Goal: Task Accomplishment & Management: Use online tool/utility

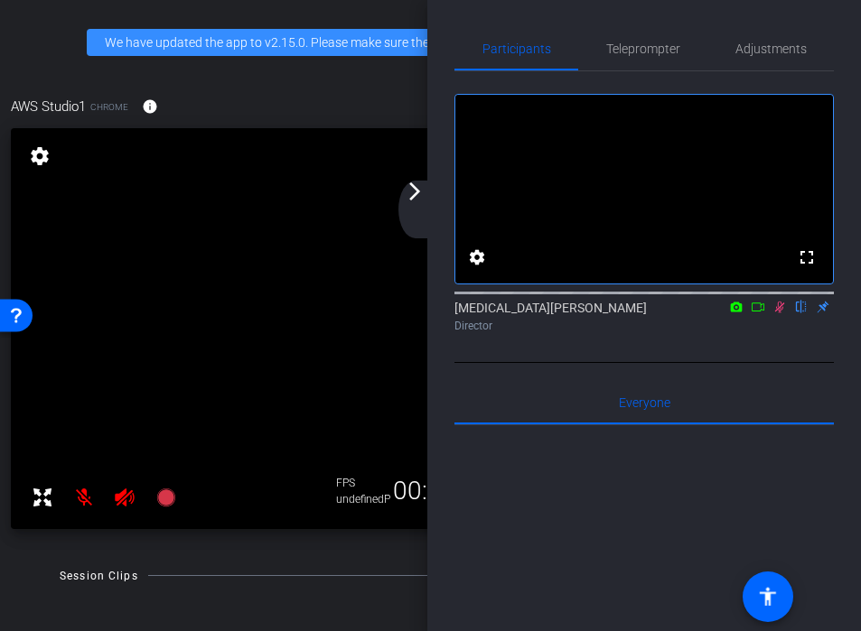
scroll to position [398, 0]
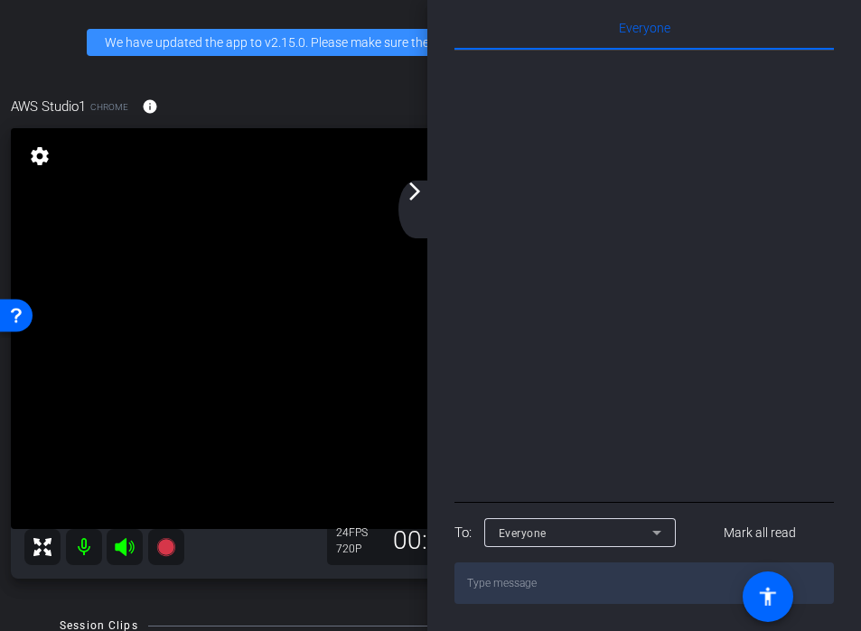
click at [419, 213] on div "arrow_back_ios_new arrow_forward_ios" at bounding box center [417, 210] width 38 height 58
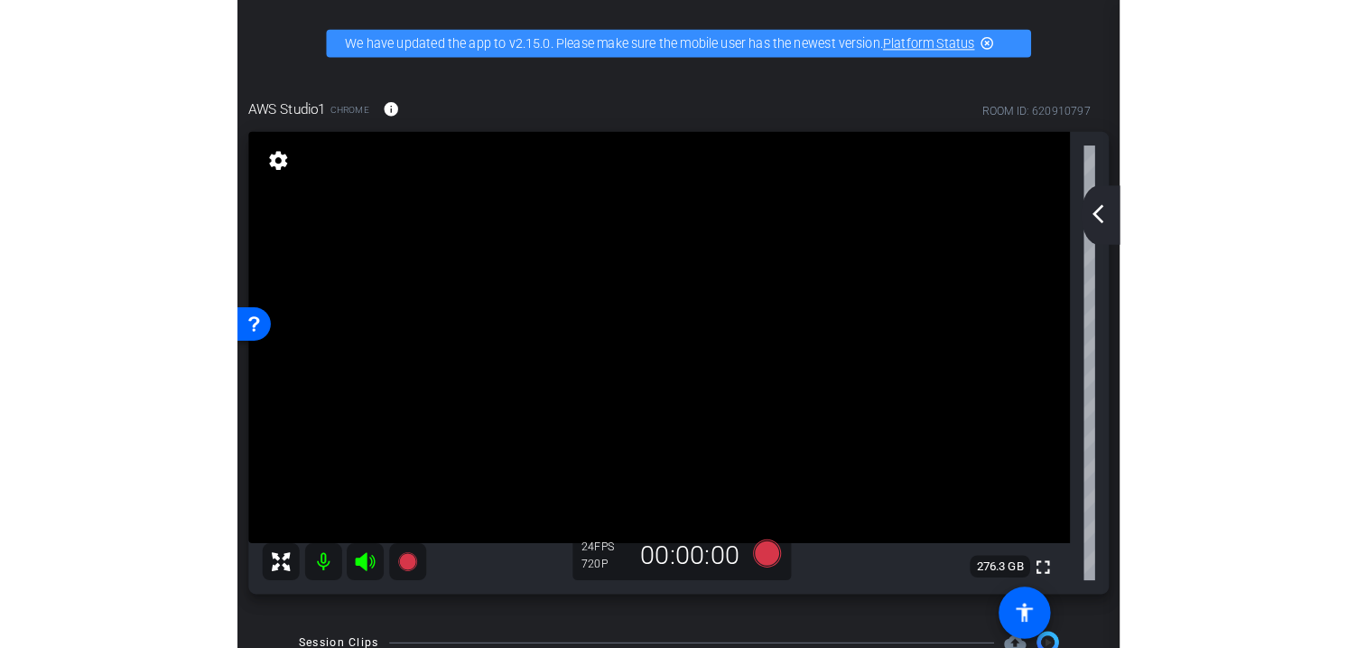
scroll to position [0, 0]
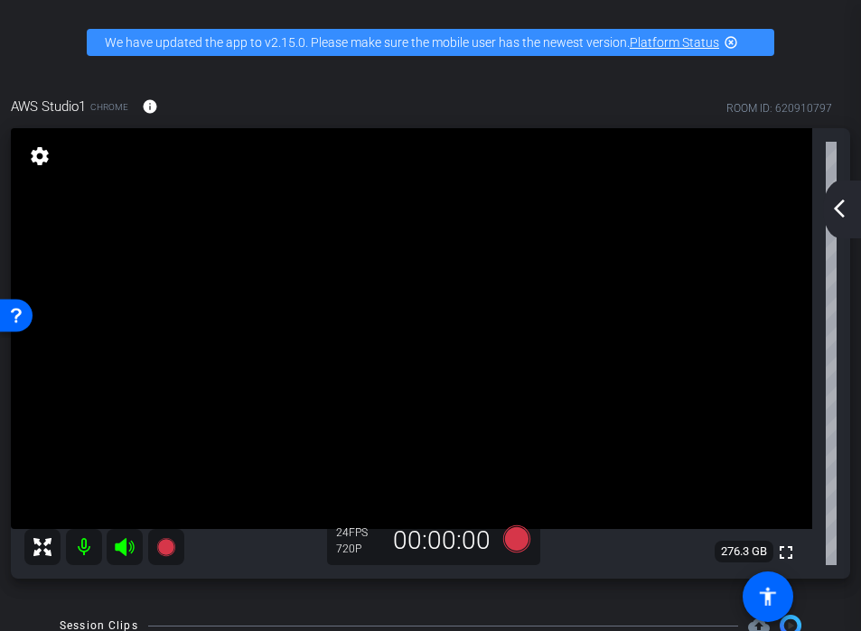
click at [840, 228] on div "arrow_back_ios_new arrow_forward_ios" at bounding box center [842, 210] width 38 height 58
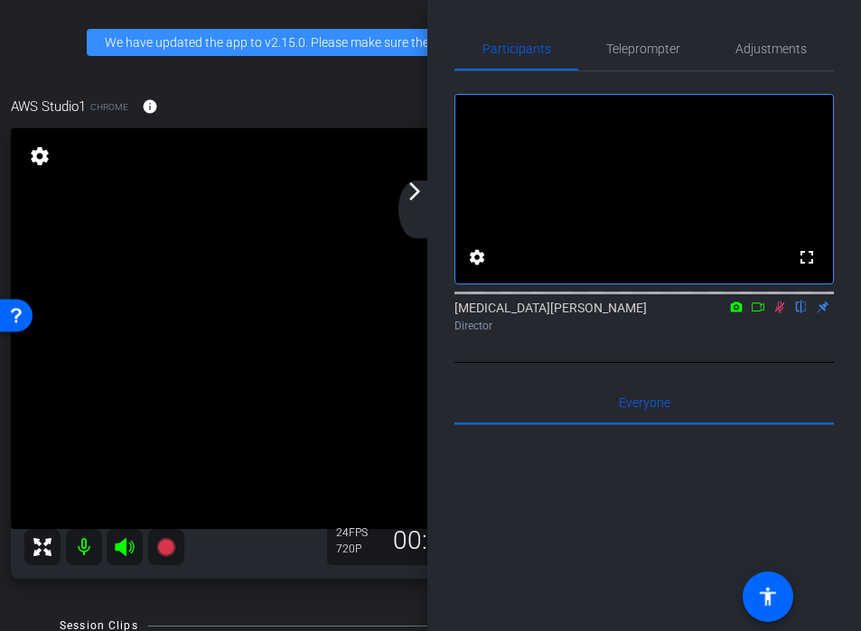
click at [784, 313] on icon at bounding box center [779, 307] width 14 height 13
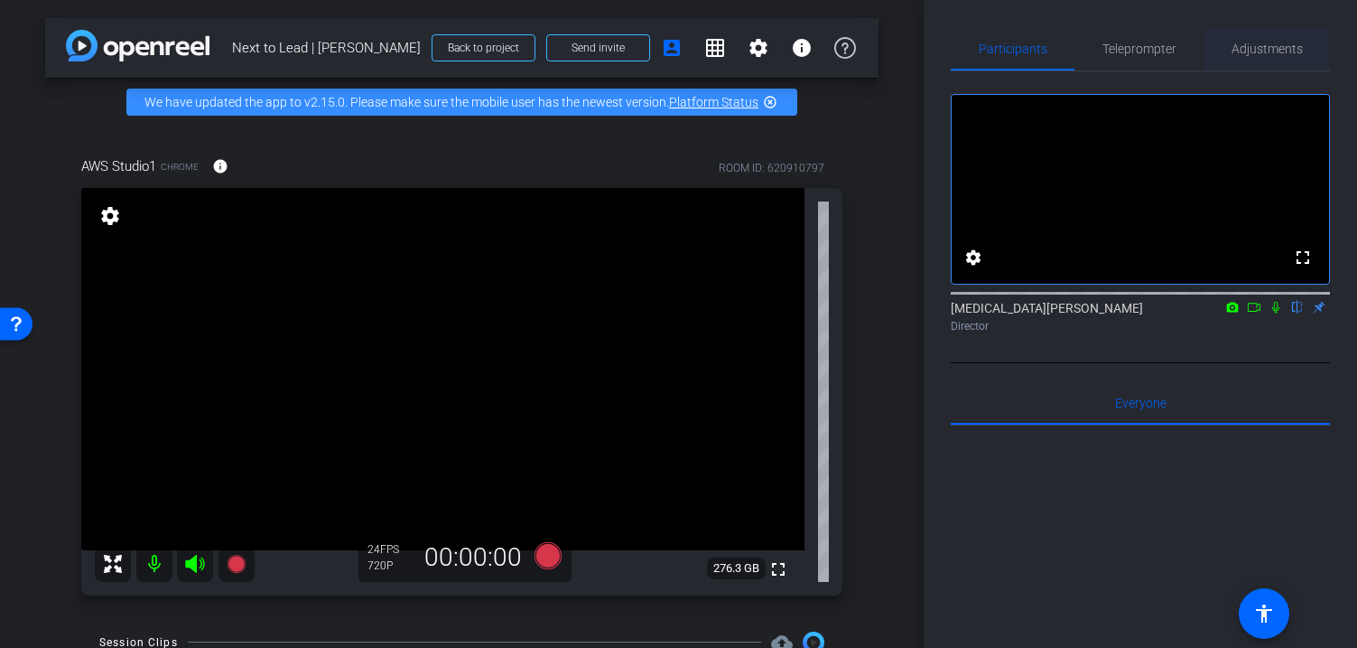
click at [860, 45] on span "Adjustments" at bounding box center [1267, 48] width 71 height 13
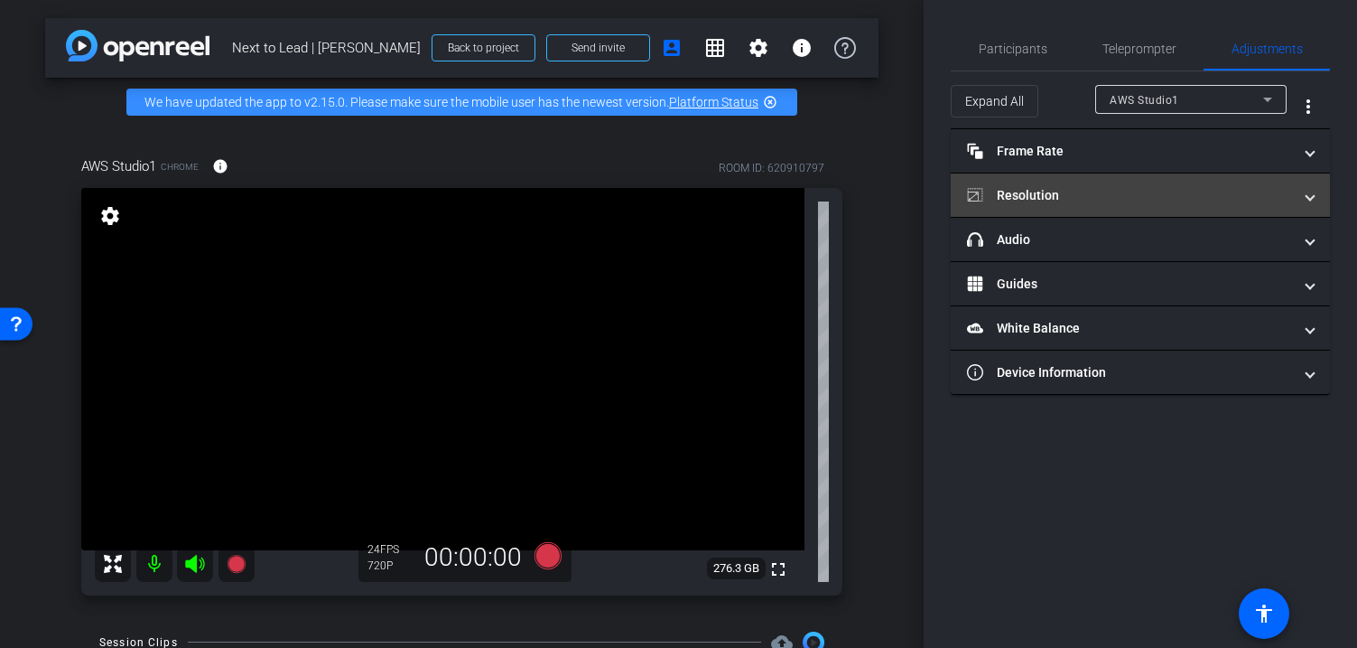
click at [860, 205] on mat-expansion-panel-header "Resolution" at bounding box center [1140, 194] width 379 height 43
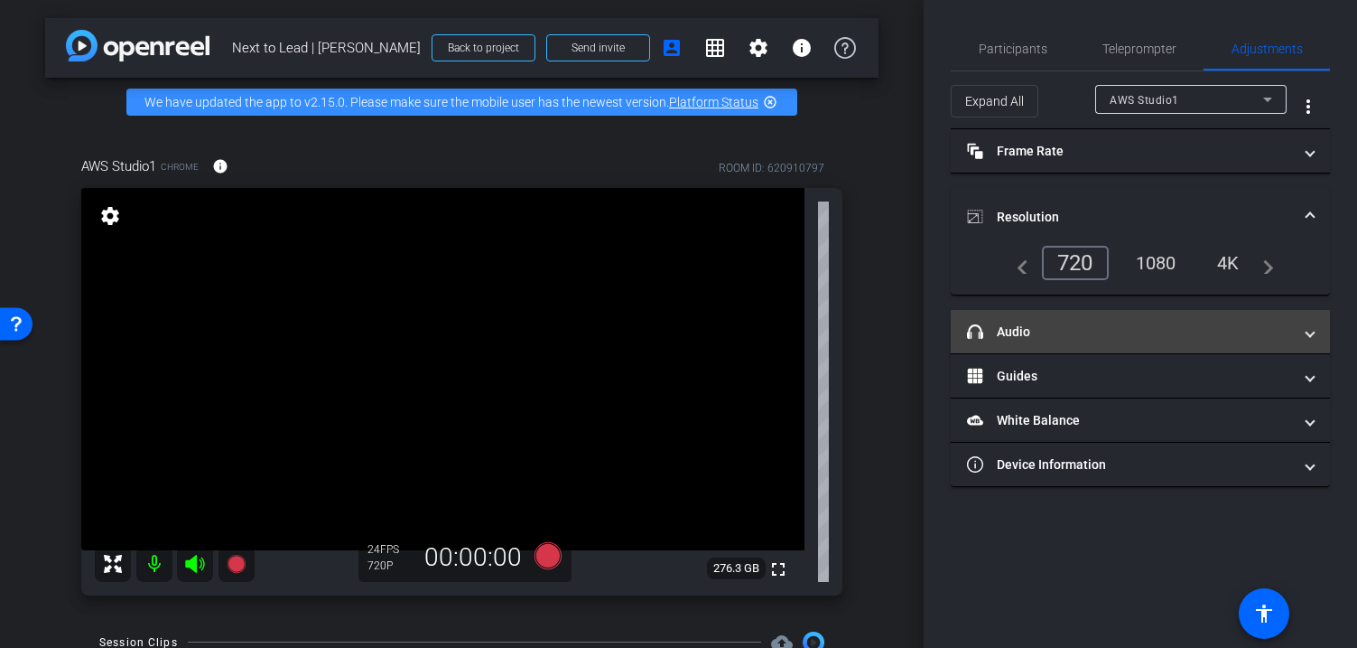
click at [860, 333] on mat-panel-title "headphone icon Audio" at bounding box center [1129, 331] width 325 height 19
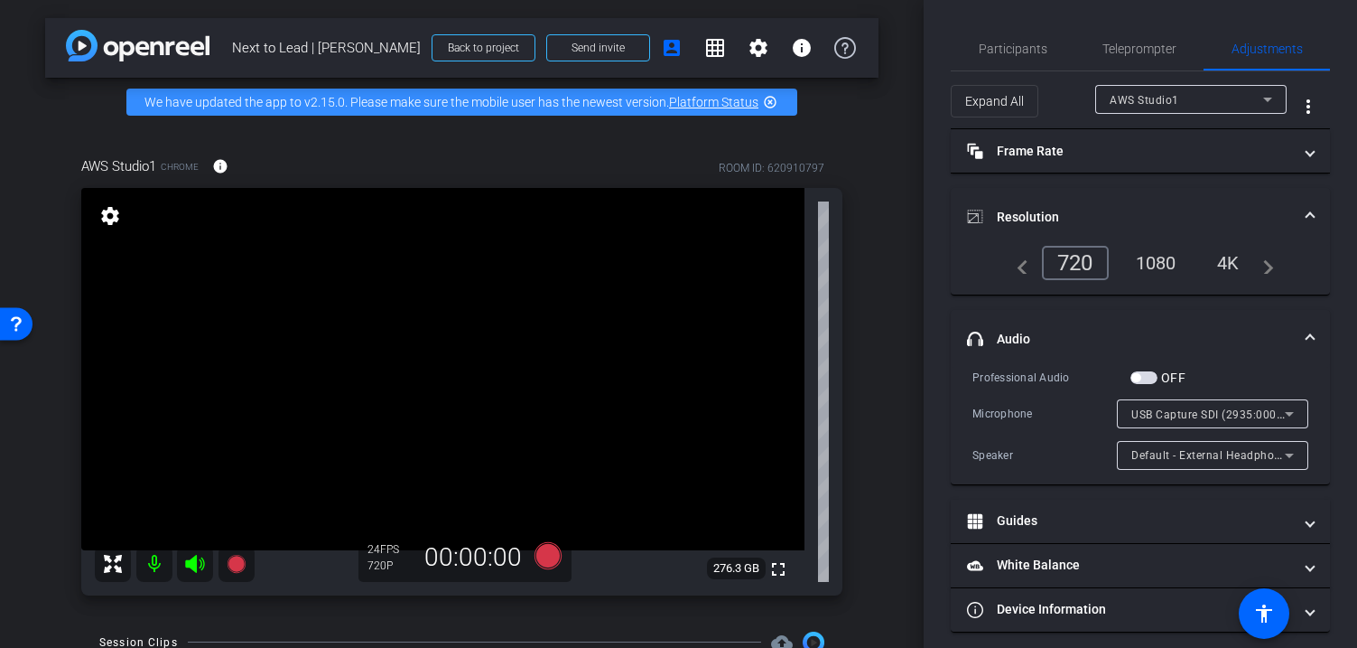
click at [860, 261] on div "1080" at bounding box center [1157, 262] width 68 height 31
click at [860, 269] on div "4K" at bounding box center [1230, 262] width 50 height 31
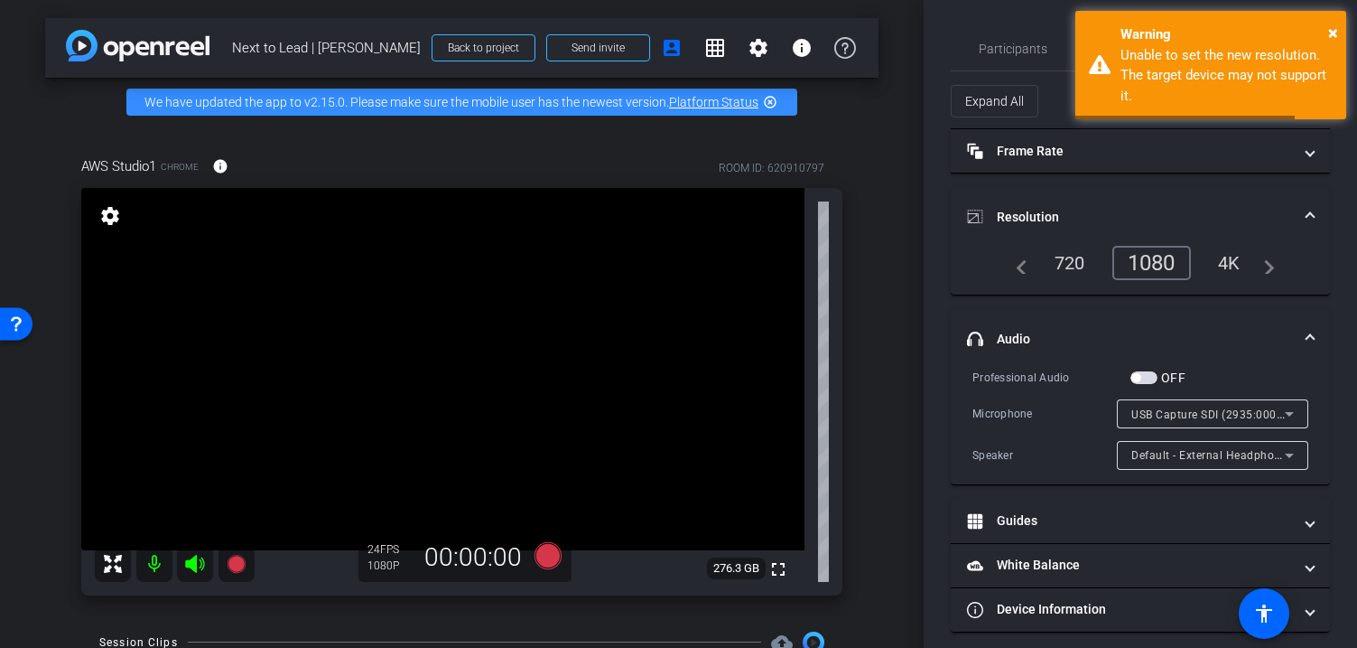
click at [860, 263] on div "1080" at bounding box center [1152, 263] width 79 height 34
click at [860, 21] on button "×" at bounding box center [1334, 32] width 10 height 27
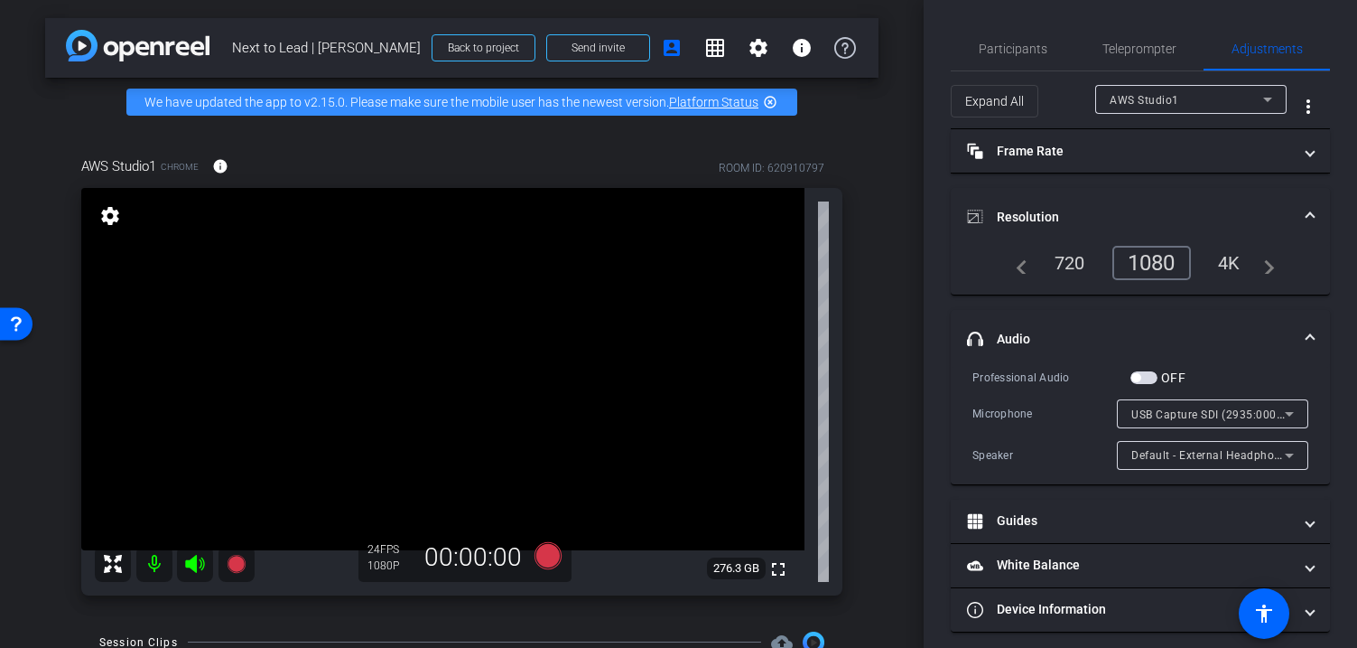
click at [860, 258] on div "4K" at bounding box center [1230, 262] width 50 height 31
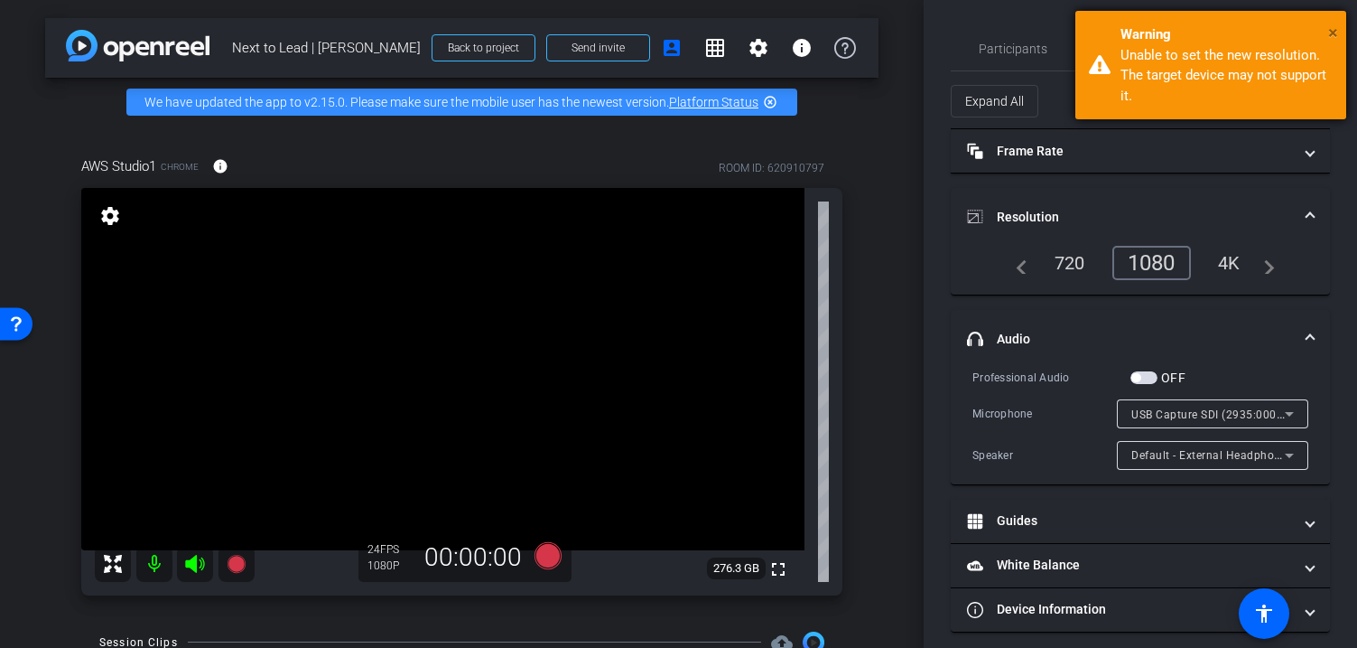
click at [860, 29] on div "× Warning Unable to set the new resolution. The target device may not support i…" at bounding box center [1211, 65] width 271 height 108
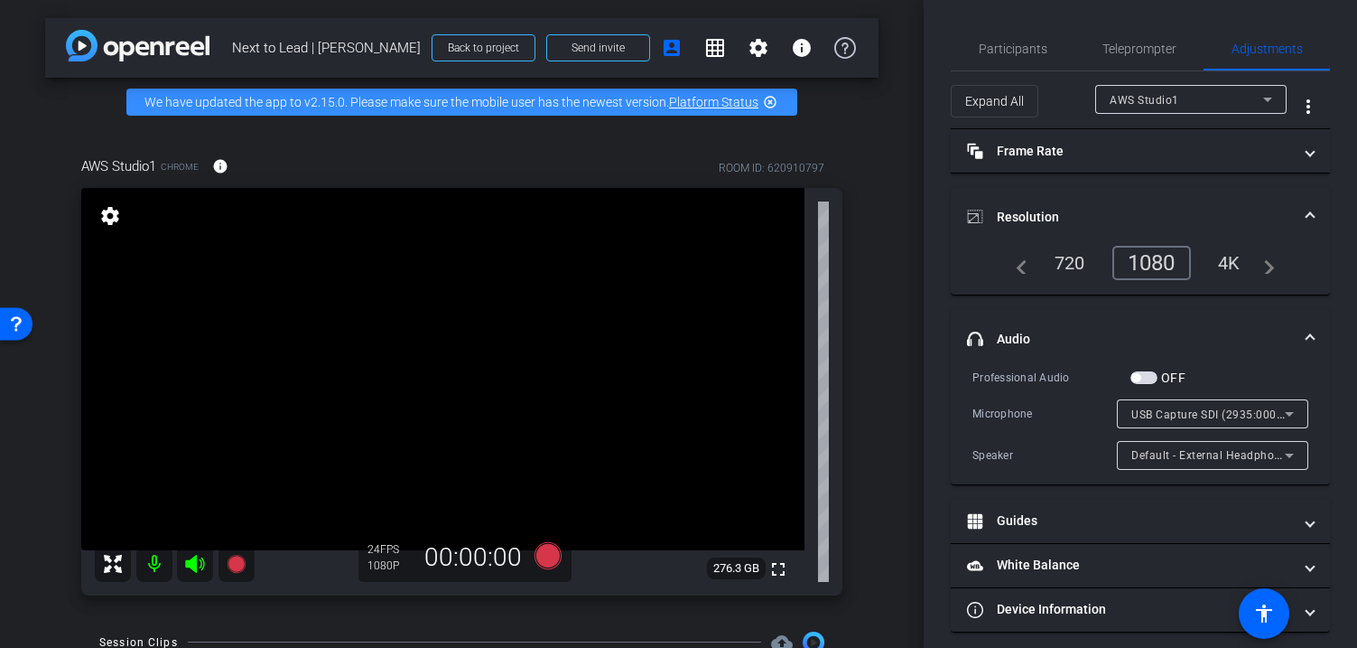
scroll to position [11, 0]
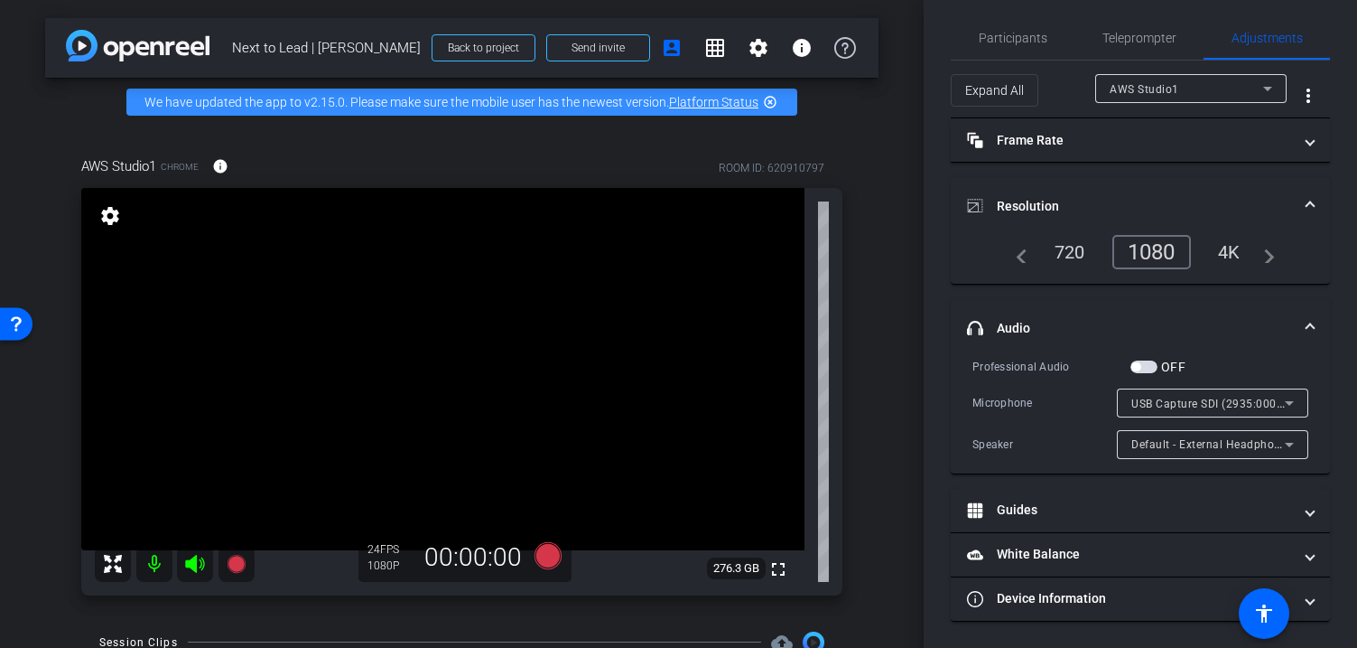
click at [860, 264] on div "4K" at bounding box center [1230, 252] width 50 height 31
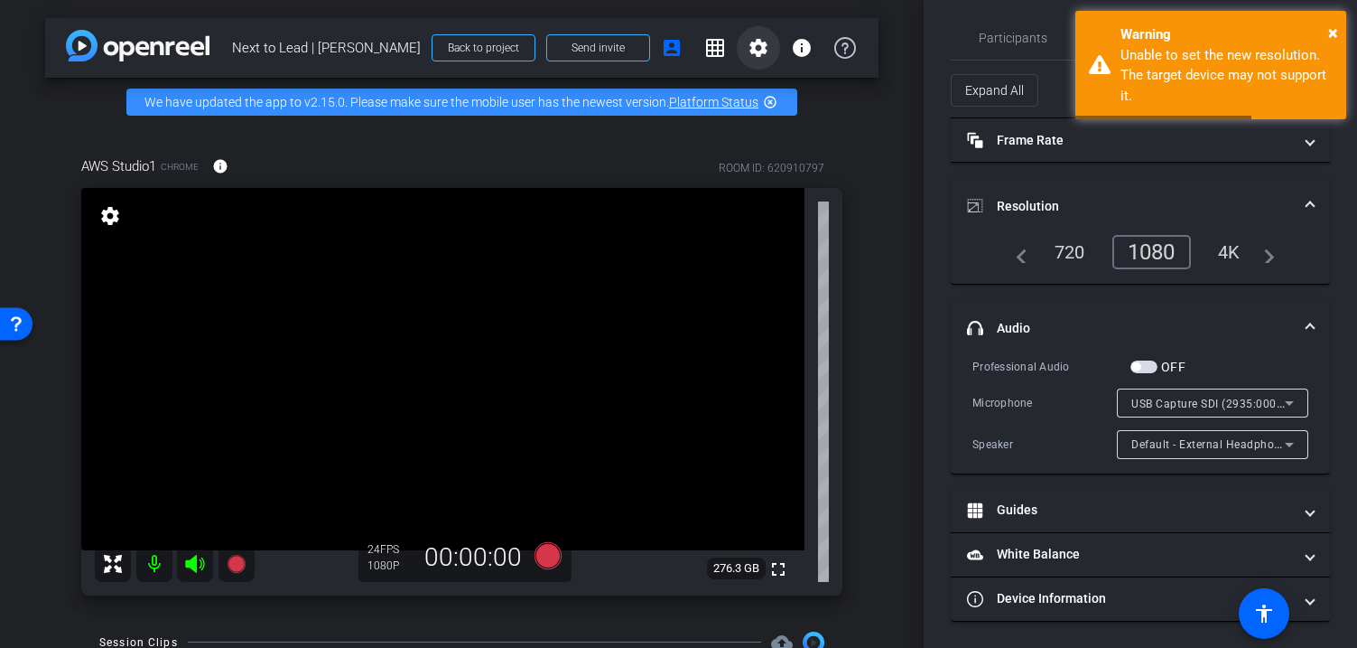
click at [752, 46] on mat-icon "settings" at bounding box center [759, 48] width 22 height 22
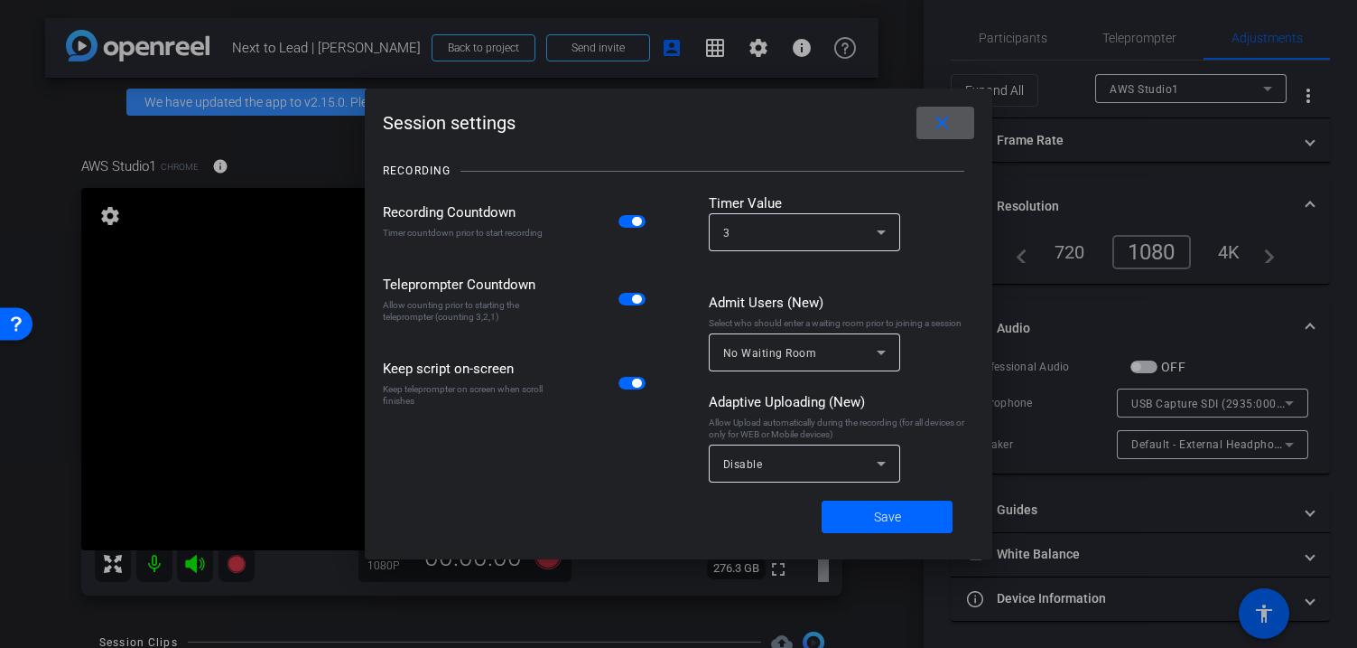
click at [860, 123] on mat-icon "close" at bounding box center [942, 123] width 23 height 23
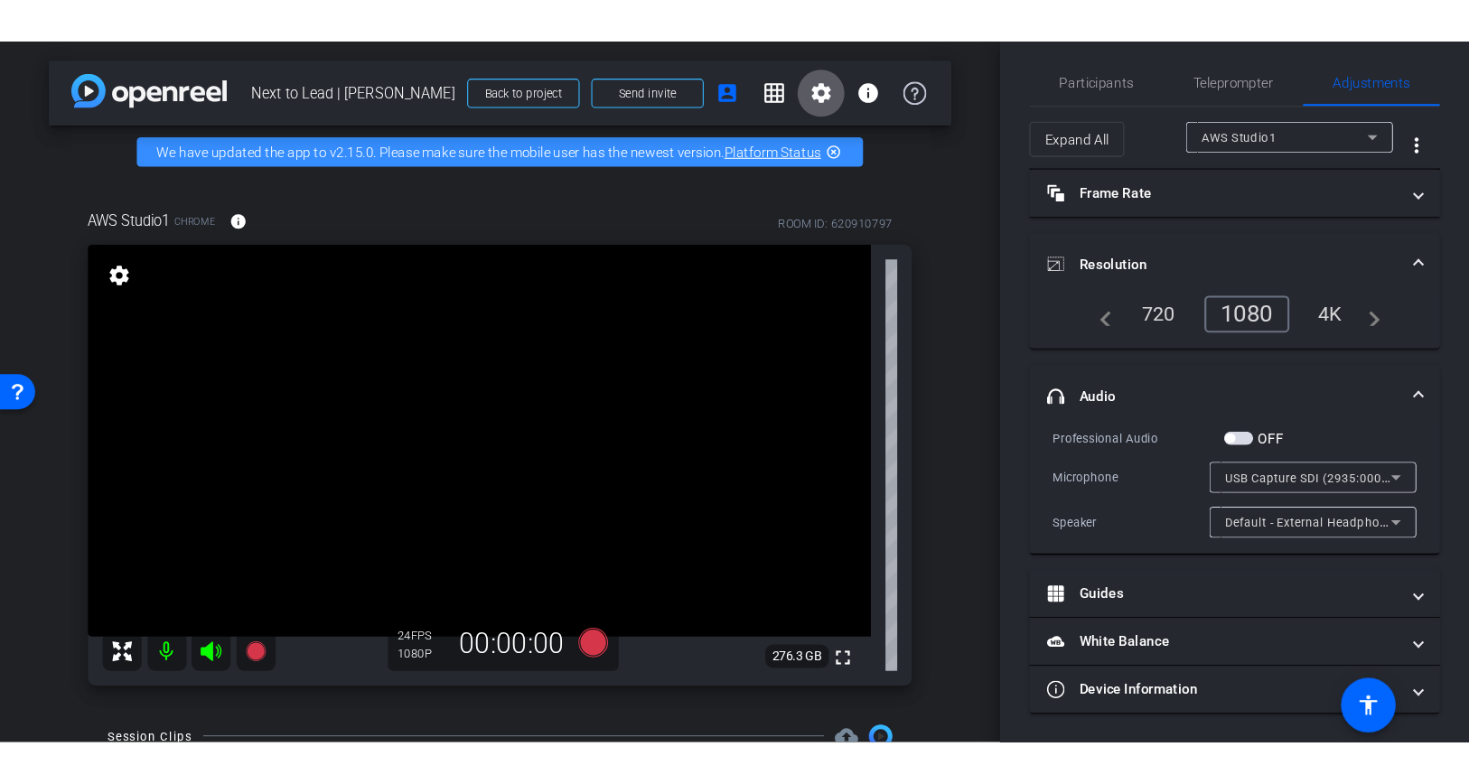
scroll to position [0, 0]
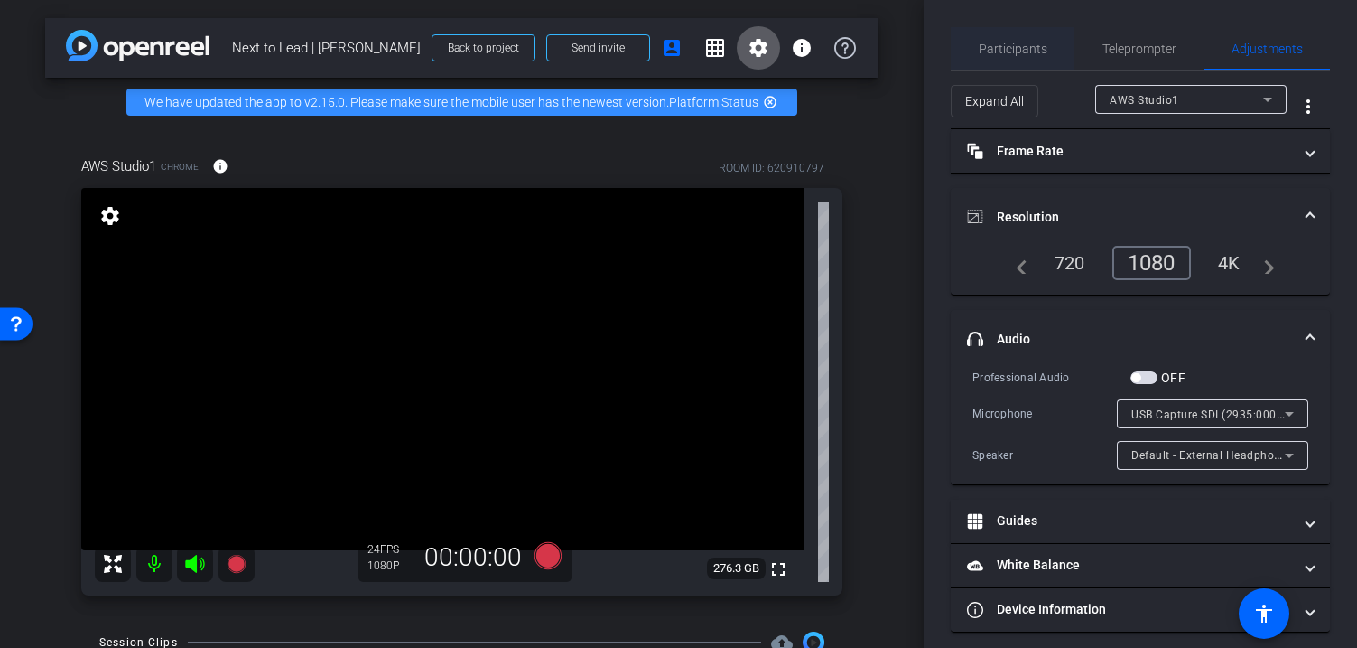
click at [860, 34] on span "Participants" at bounding box center [1013, 48] width 69 height 43
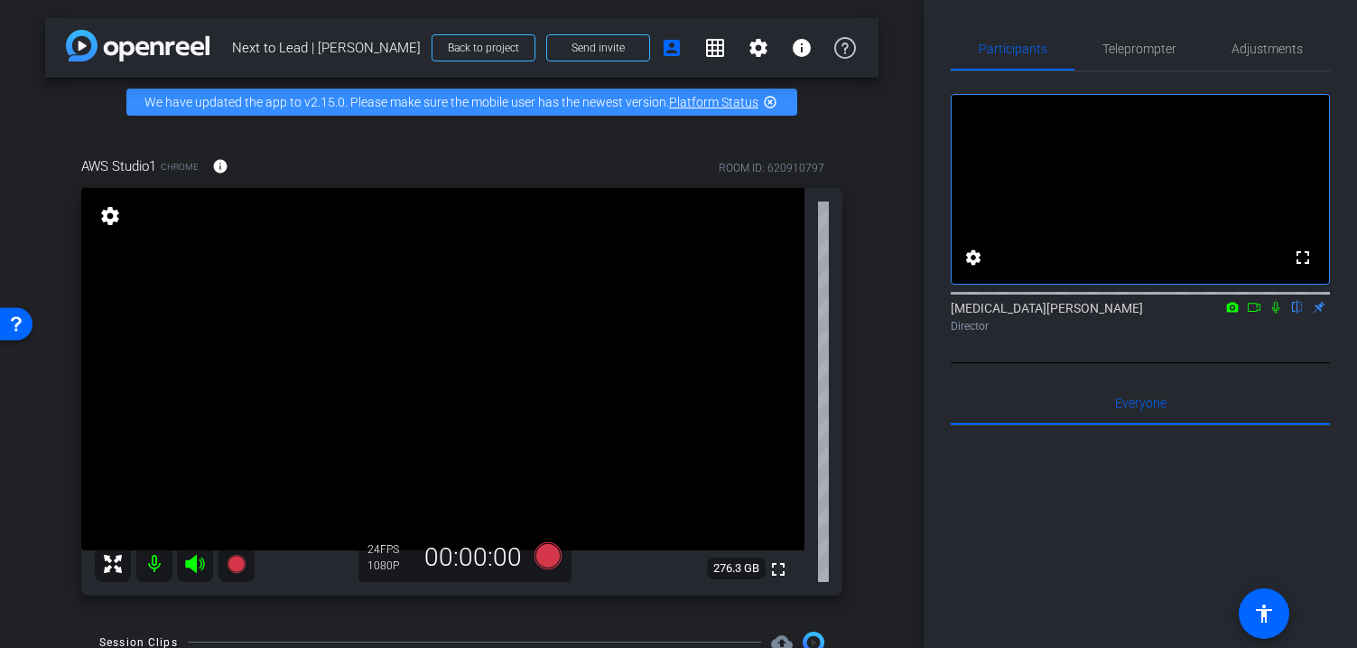
click at [860, 312] on icon at bounding box center [1254, 307] width 13 height 9
click at [860, 313] on icon at bounding box center [1297, 308] width 7 height 12
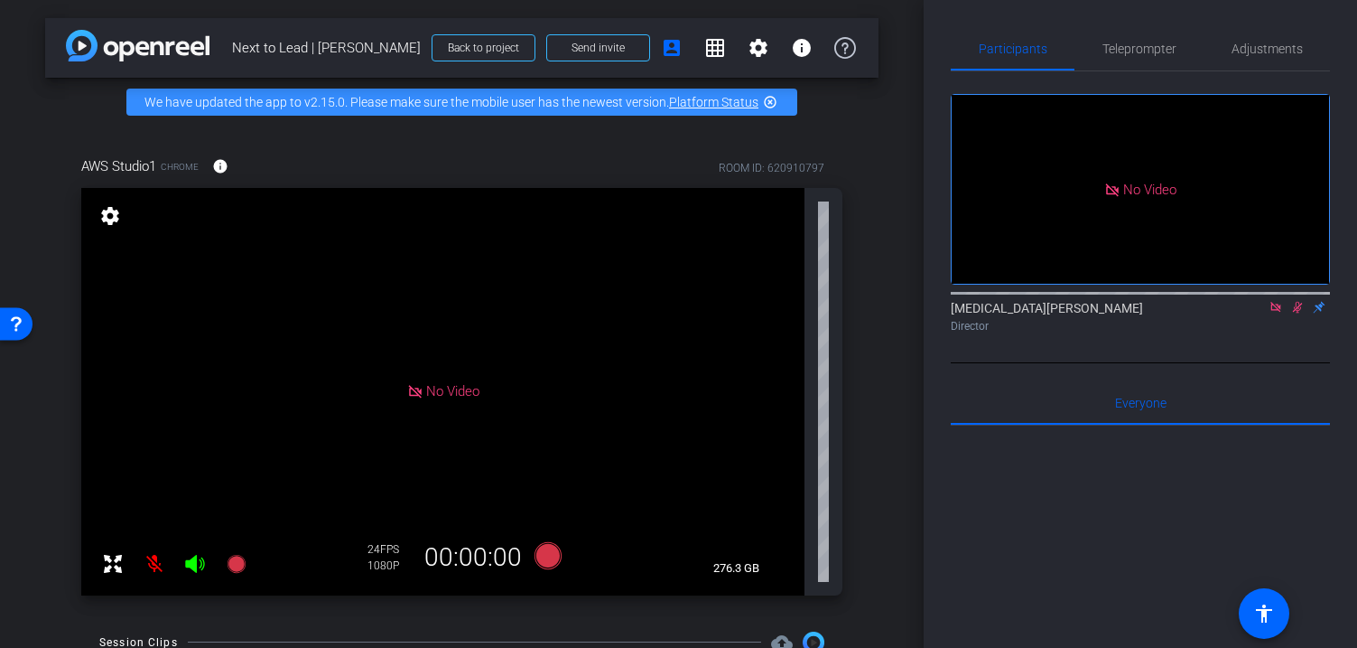
click at [194, 569] on icon at bounding box center [194, 564] width 19 height 18
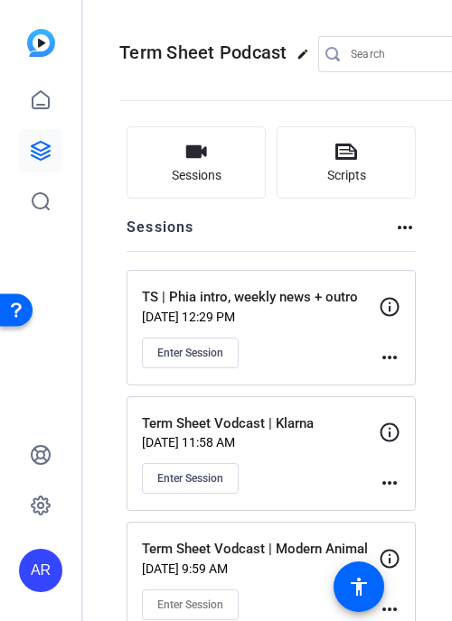
click at [383, 359] on div "TS | Phia intro, weekly news + outro Sep 15, 2025 @ 12:29 PM Enter Session more…" at bounding box center [270, 328] width 289 height 116
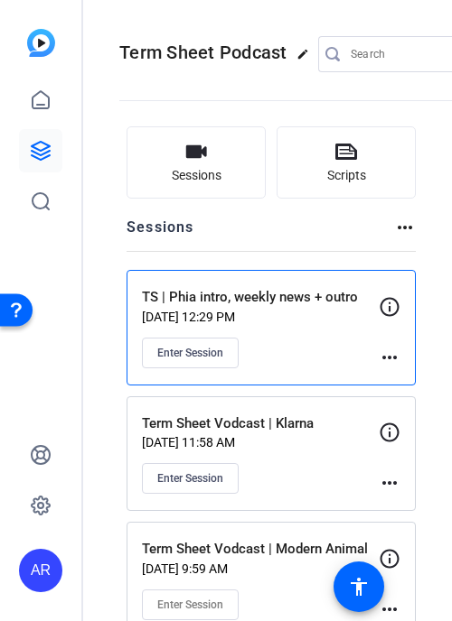
click at [391, 357] on mat-icon "more_horiz" at bounding box center [389, 358] width 22 height 22
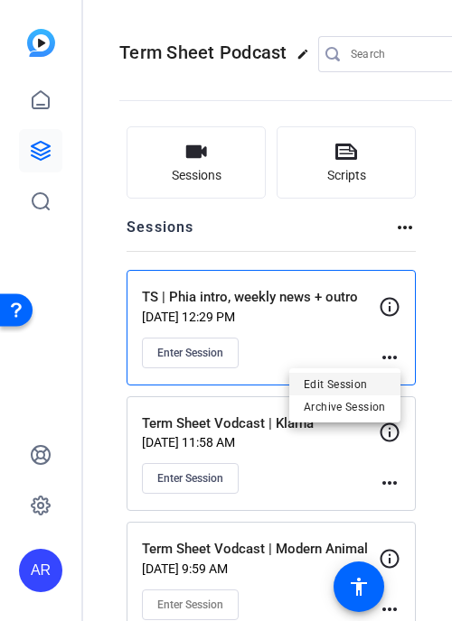
click at [366, 375] on span "Edit Session" at bounding box center [344, 384] width 82 height 22
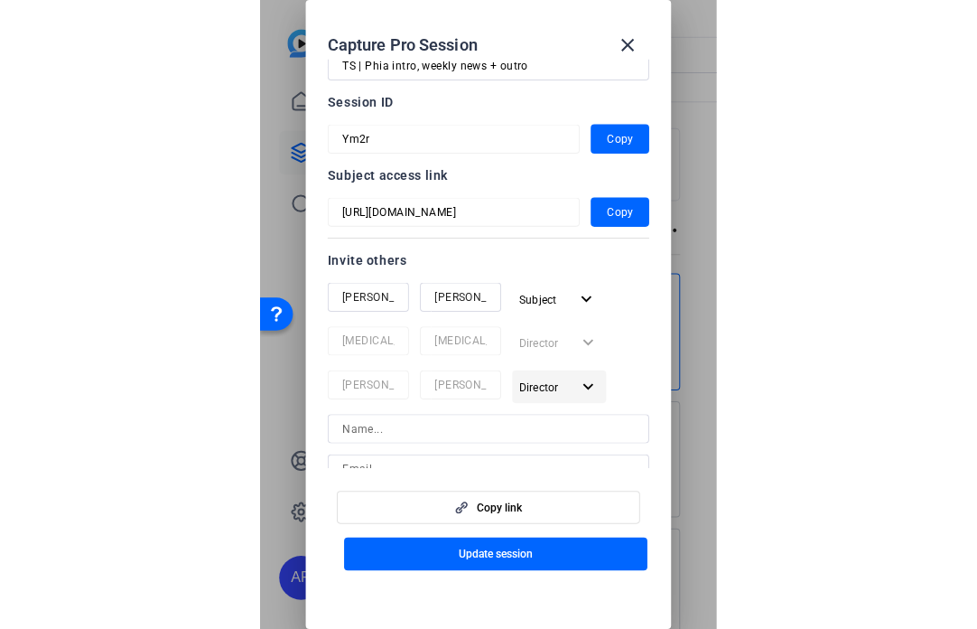
scroll to position [386, 0]
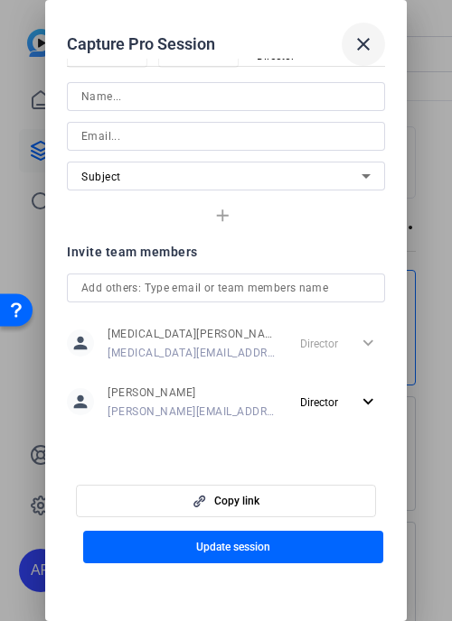
click at [359, 33] on mat-icon "close" at bounding box center [363, 44] width 22 height 22
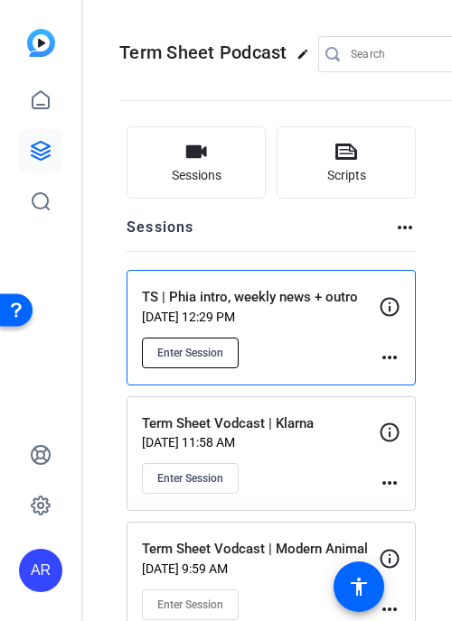
click at [197, 351] on span "Enter Session" at bounding box center [190, 353] width 66 height 14
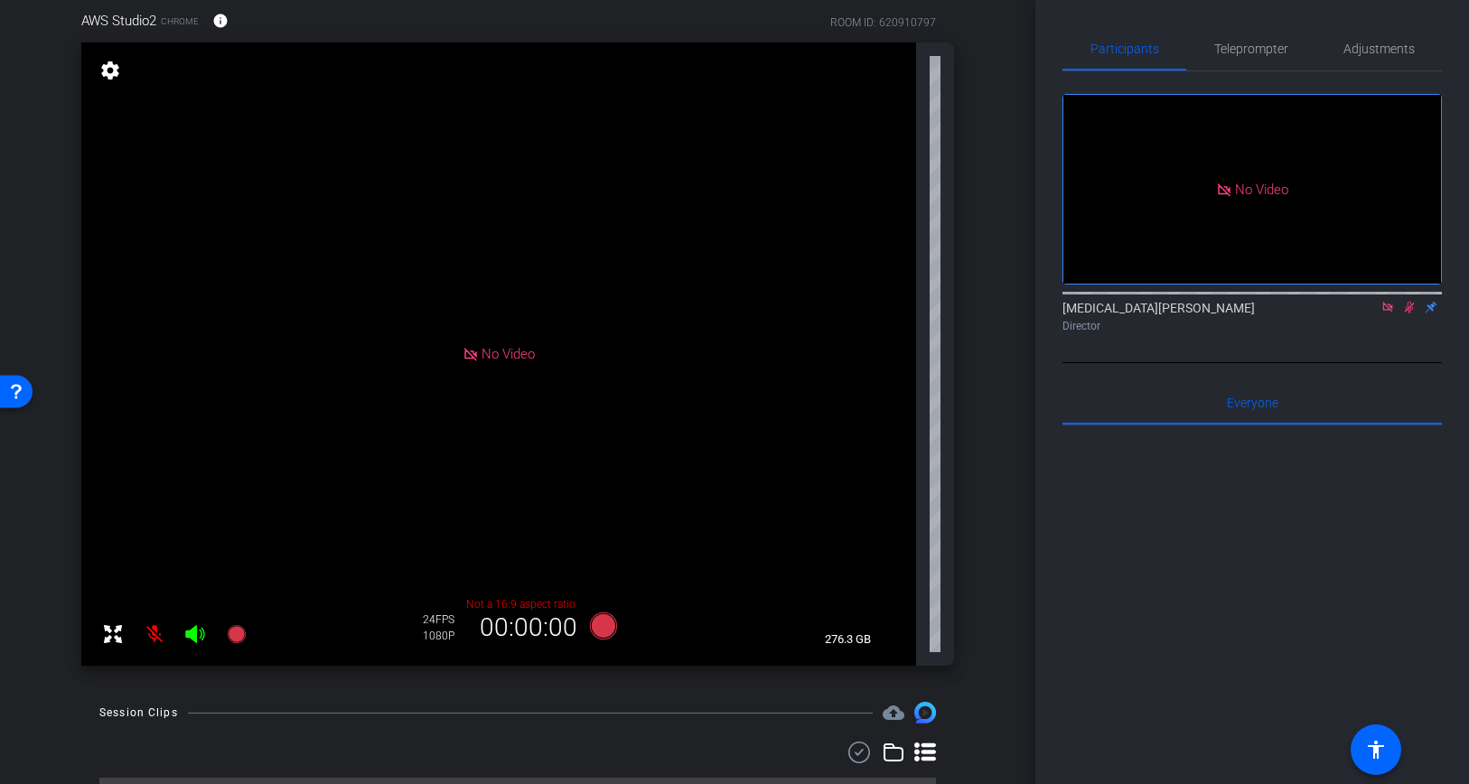
scroll to position [148, 0]
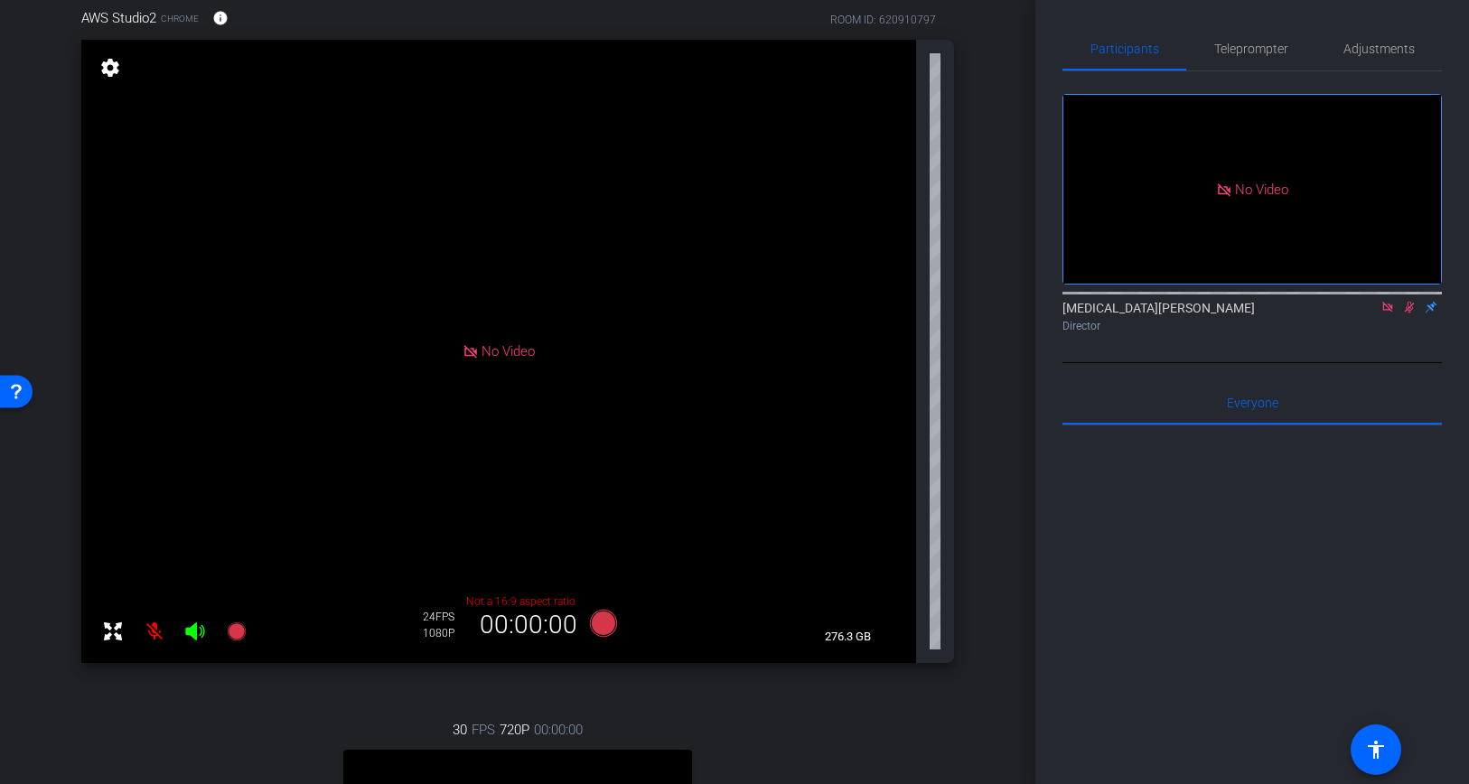
click at [1385, 312] on icon at bounding box center [1387, 307] width 10 height 10
click at [1391, 313] on icon at bounding box center [1387, 307] width 14 height 13
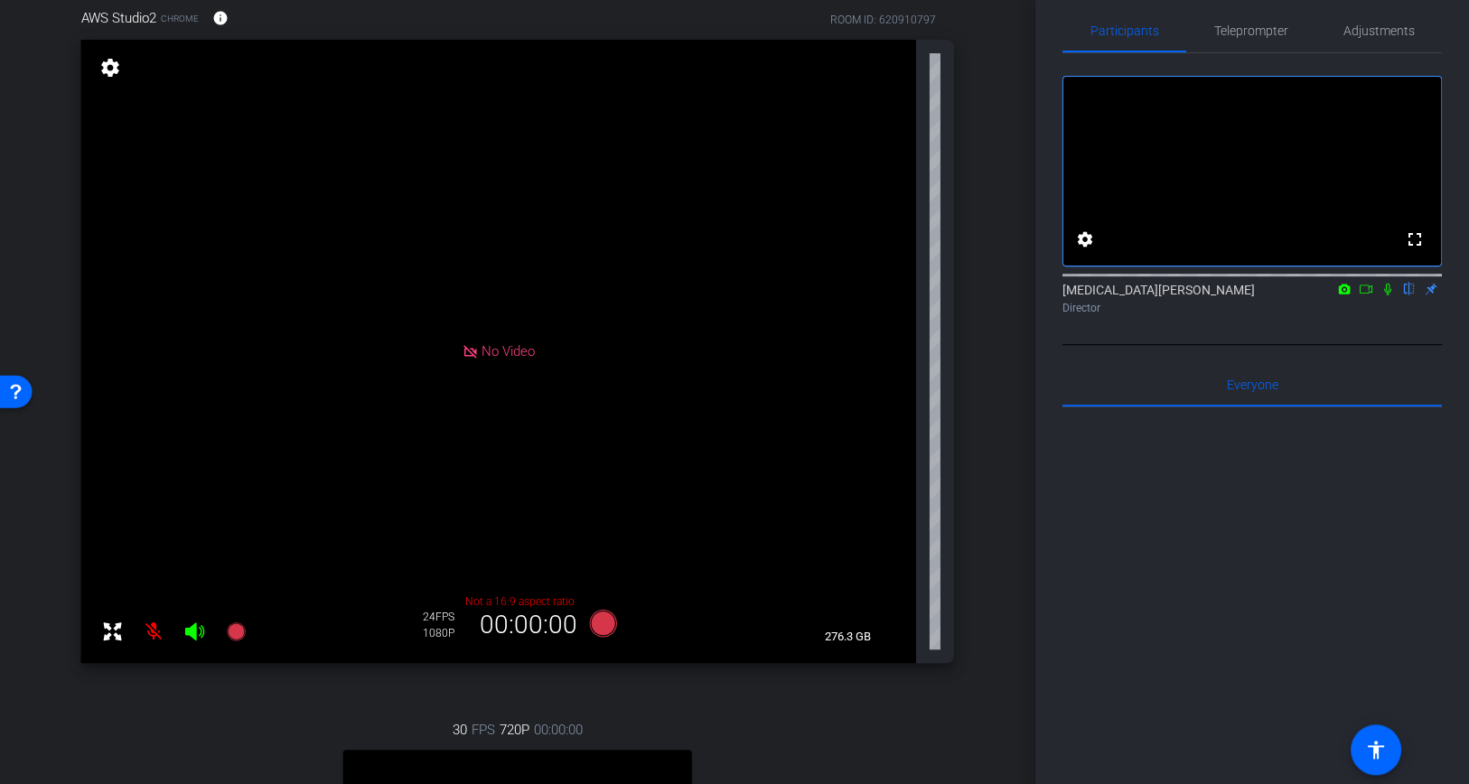
scroll to position [0, 0]
click at [1386, 295] on icon at bounding box center [1387, 290] width 7 height 12
click at [1375, 297] on mat-icon at bounding box center [1366, 289] width 22 height 16
click at [1391, 295] on icon at bounding box center [1387, 289] width 14 height 13
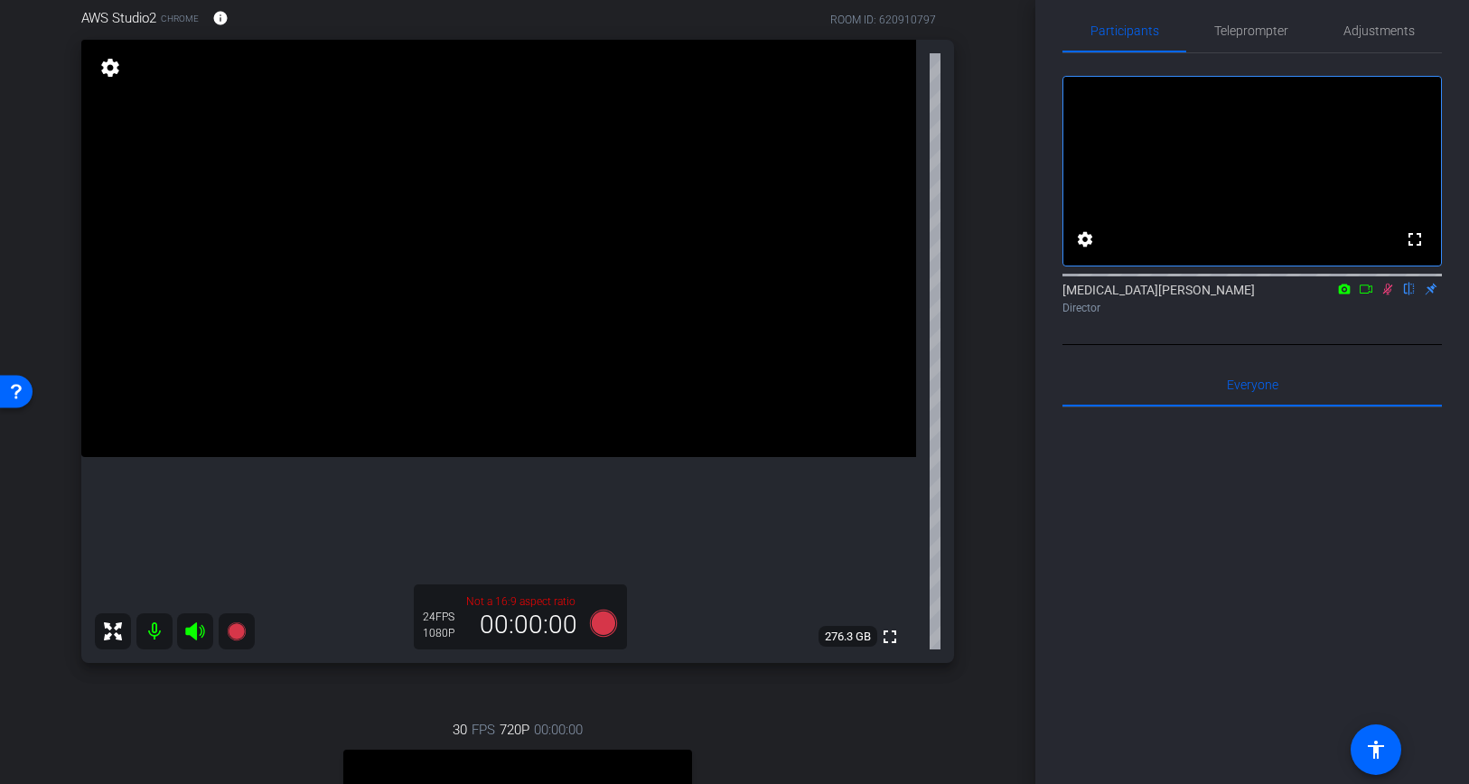
click at [1385, 295] on icon at bounding box center [1387, 289] width 14 height 13
click at [1366, 297] on mat-icon at bounding box center [1366, 289] width 22 height 16
click at [1386, 295] on icon at bounding box center [1387, 289] width 14 height 13
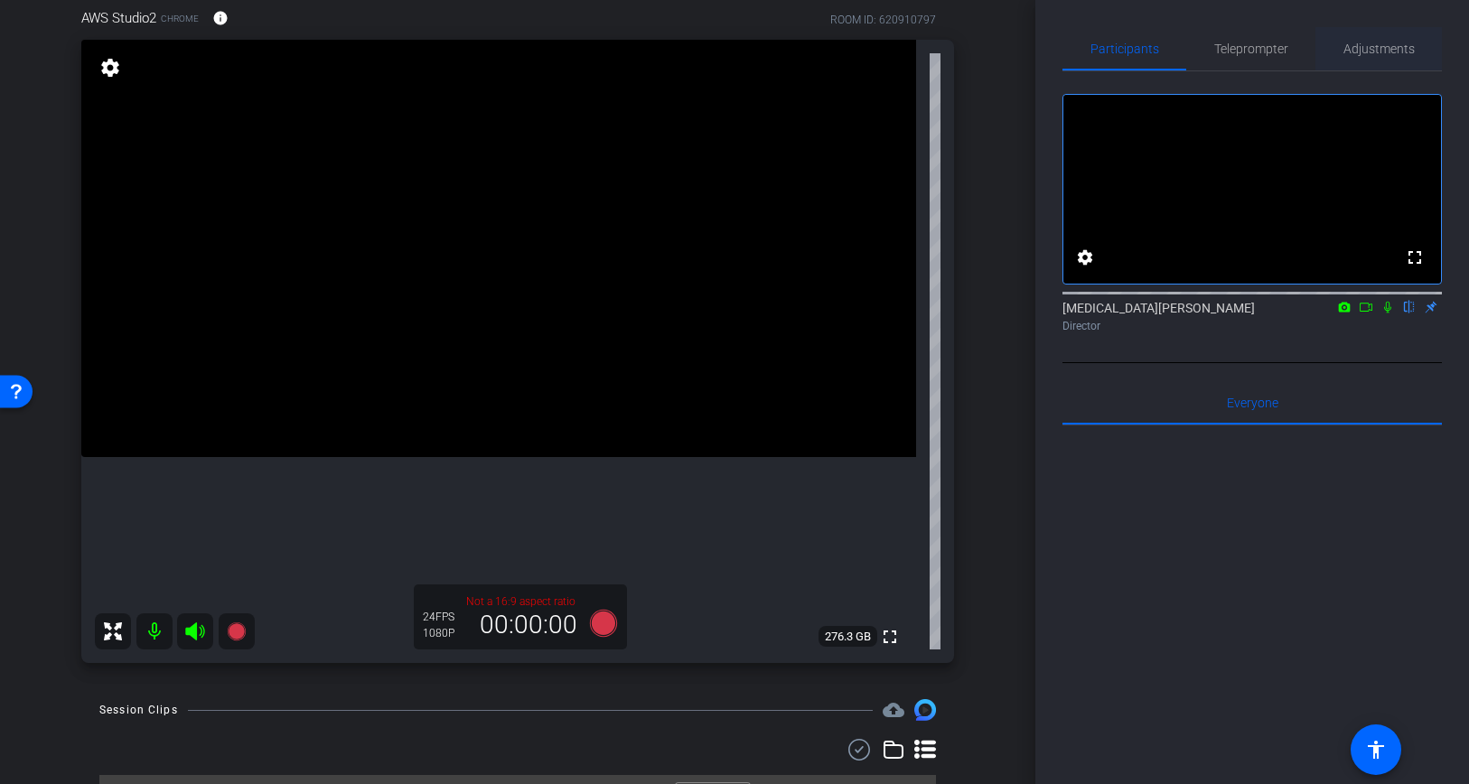
click at [1388, 53] on span "Adjustments" at bounding box center [1378, 48] width 71 height 13
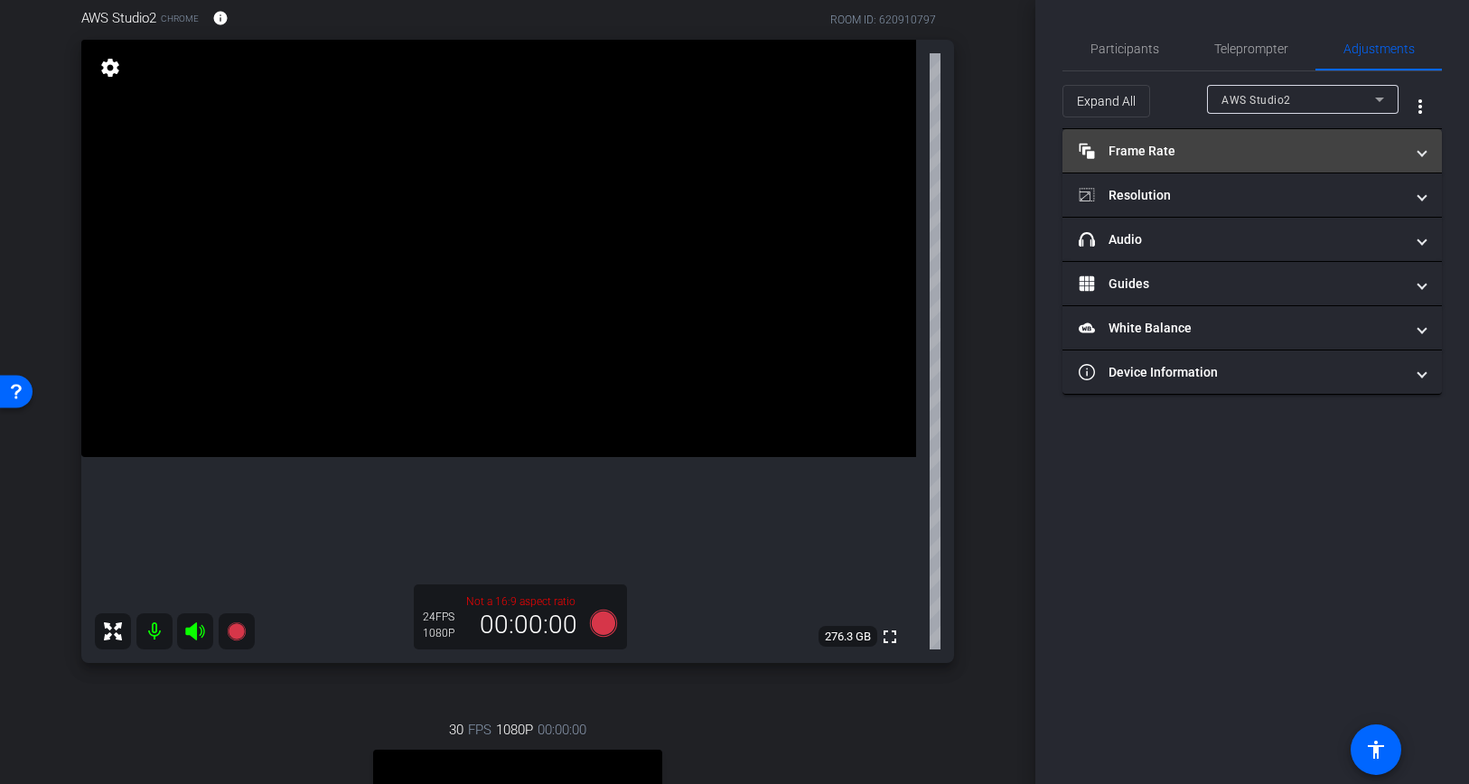
click at [1198, 137] on mat-expansion-panel-header "Frame Rate Frame Rate" at bounding box center [1251, 150] width 379 height 43
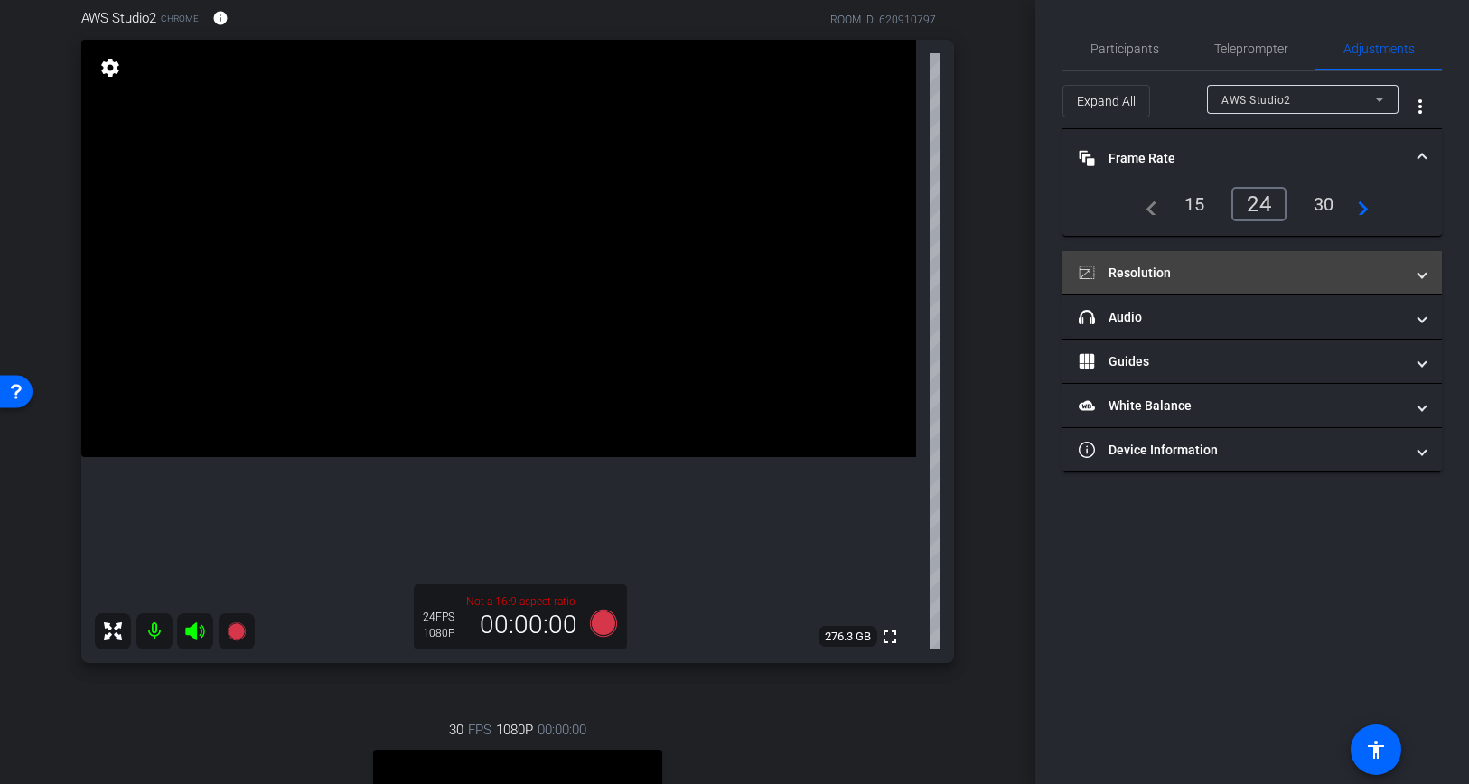
click at [1197, 264] on mat-panel-title "Resolution" at bounding box center [1240, 273] width 325 height 19
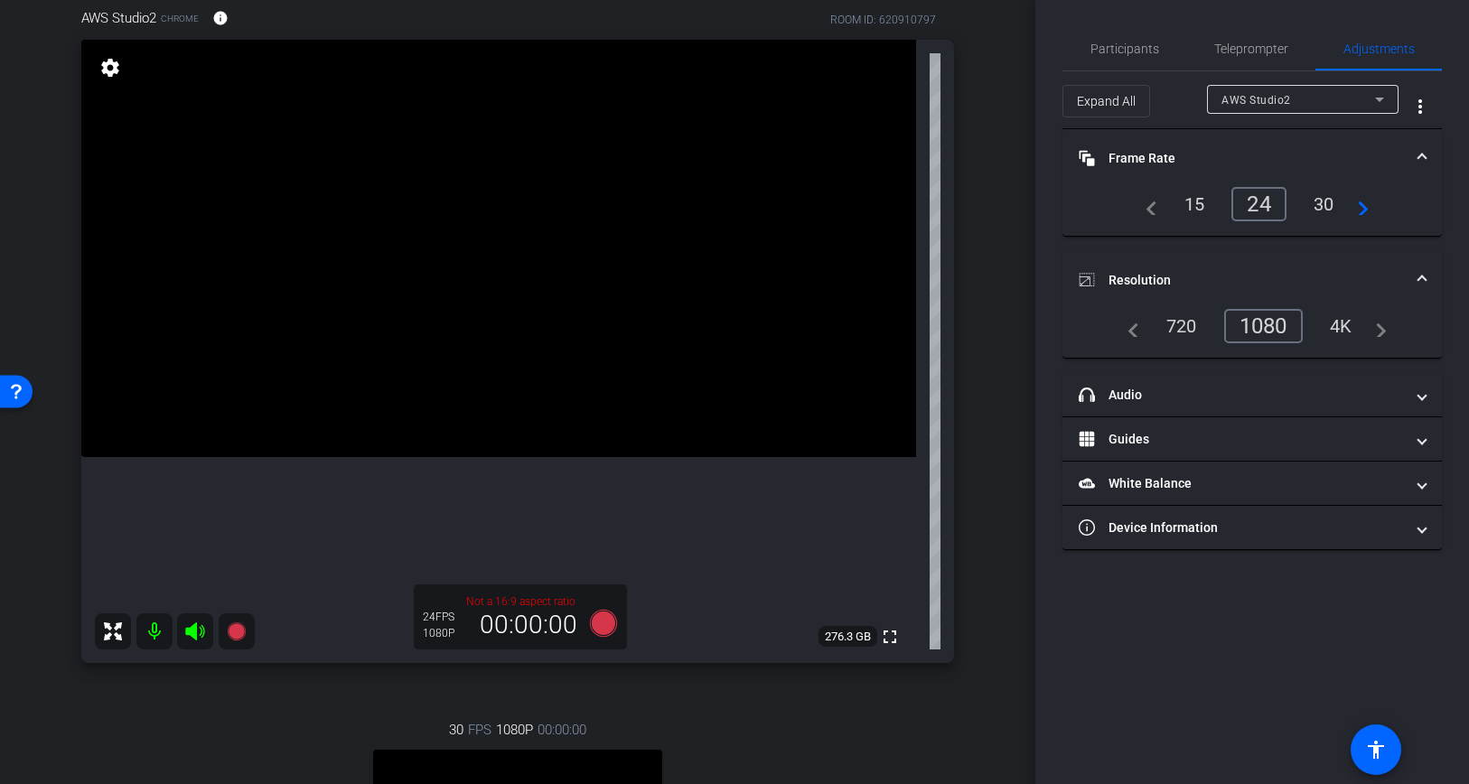
click at [1255, 336] on div "1080" at bounding box center [1263, 326] width 79 height 34
click at [1234, 55] on span "Teleprompter" at bounding box center [1251, 48] width 74 height 13
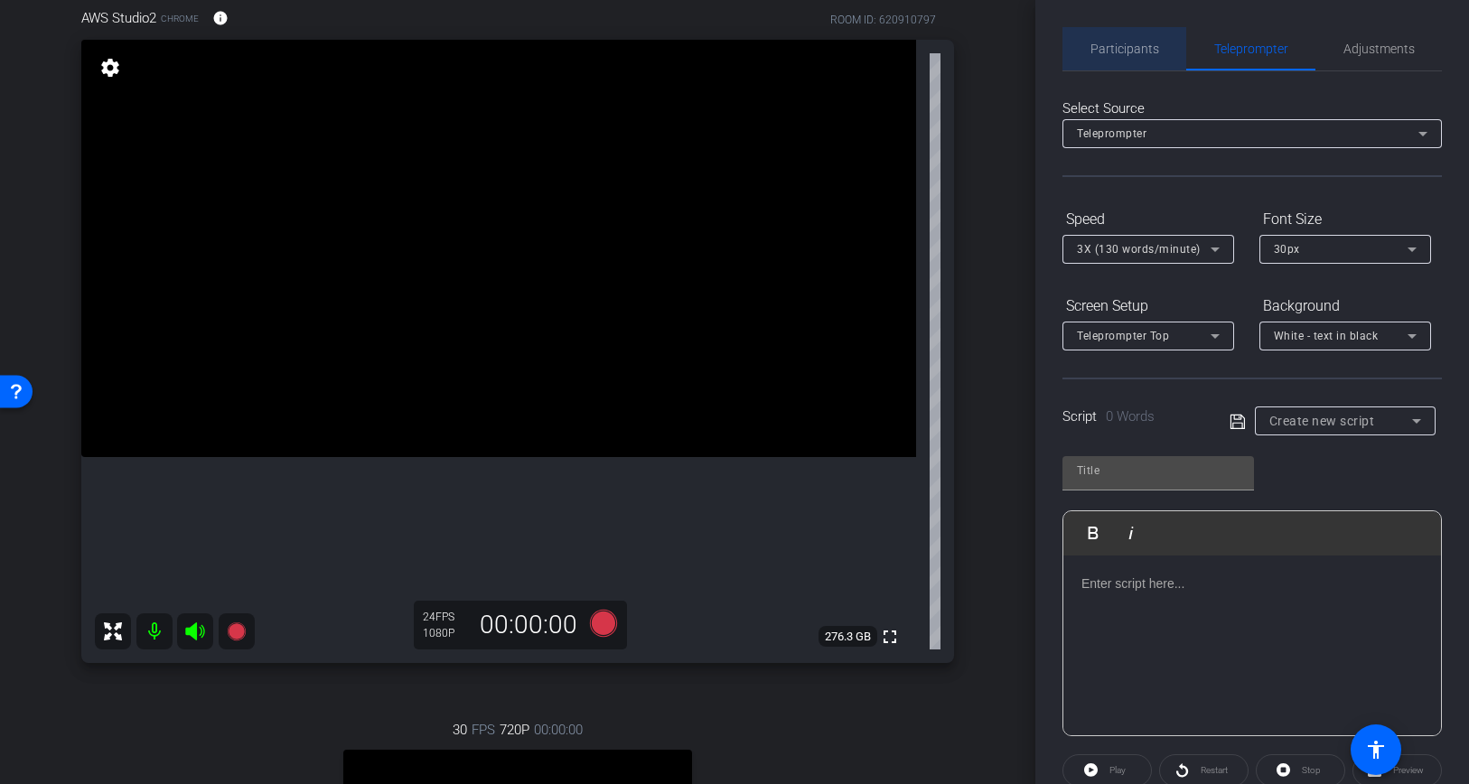
click at [1149, 46] on span "Participants" at bounding box center [1124, 48] width 69 height 13
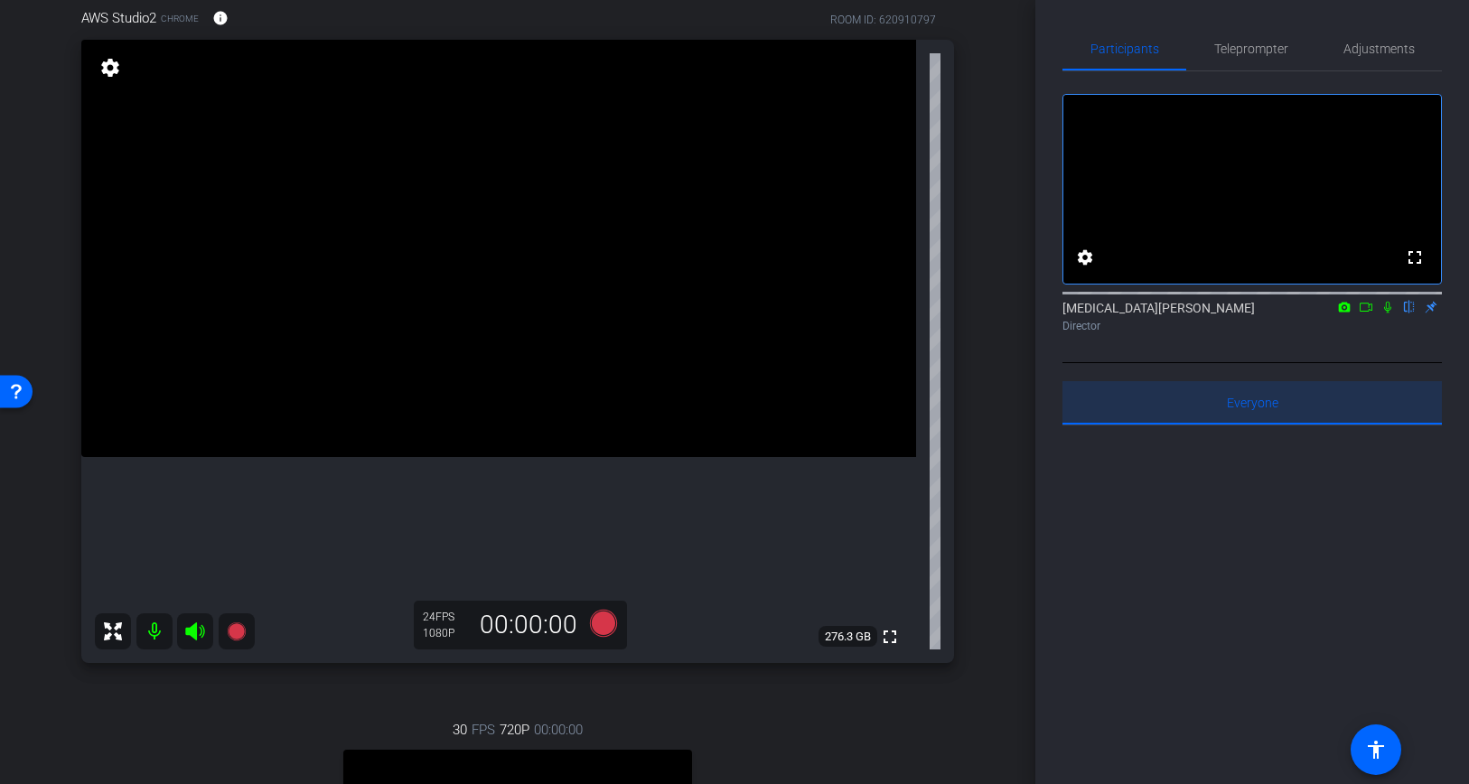
click at [1265, 409] on span "Everyone 0" at bounding box center [1251, 402] width 51 height 13
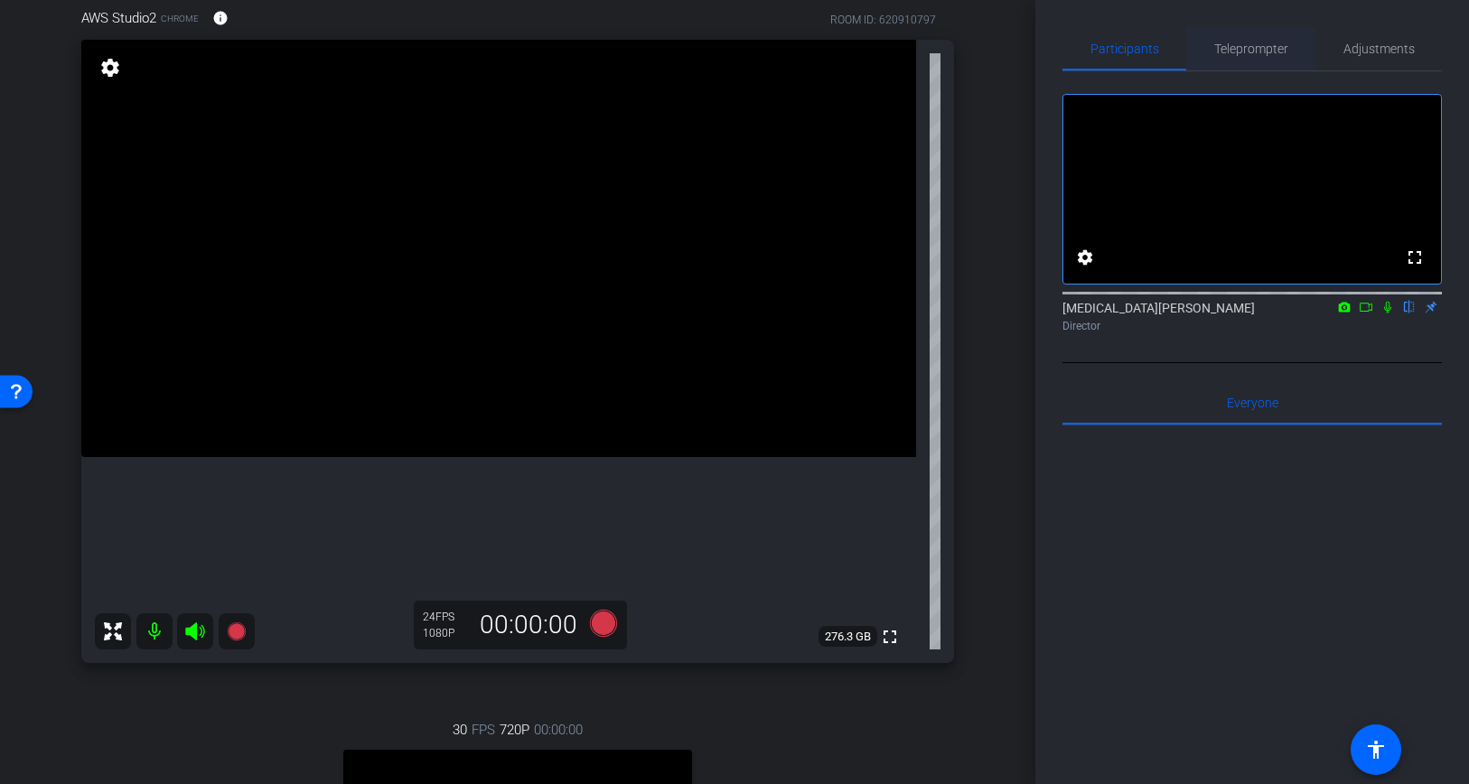
click at [1273, 44] on span "Teleprompter" at bounding box center [1251, 48] width 74 height 13
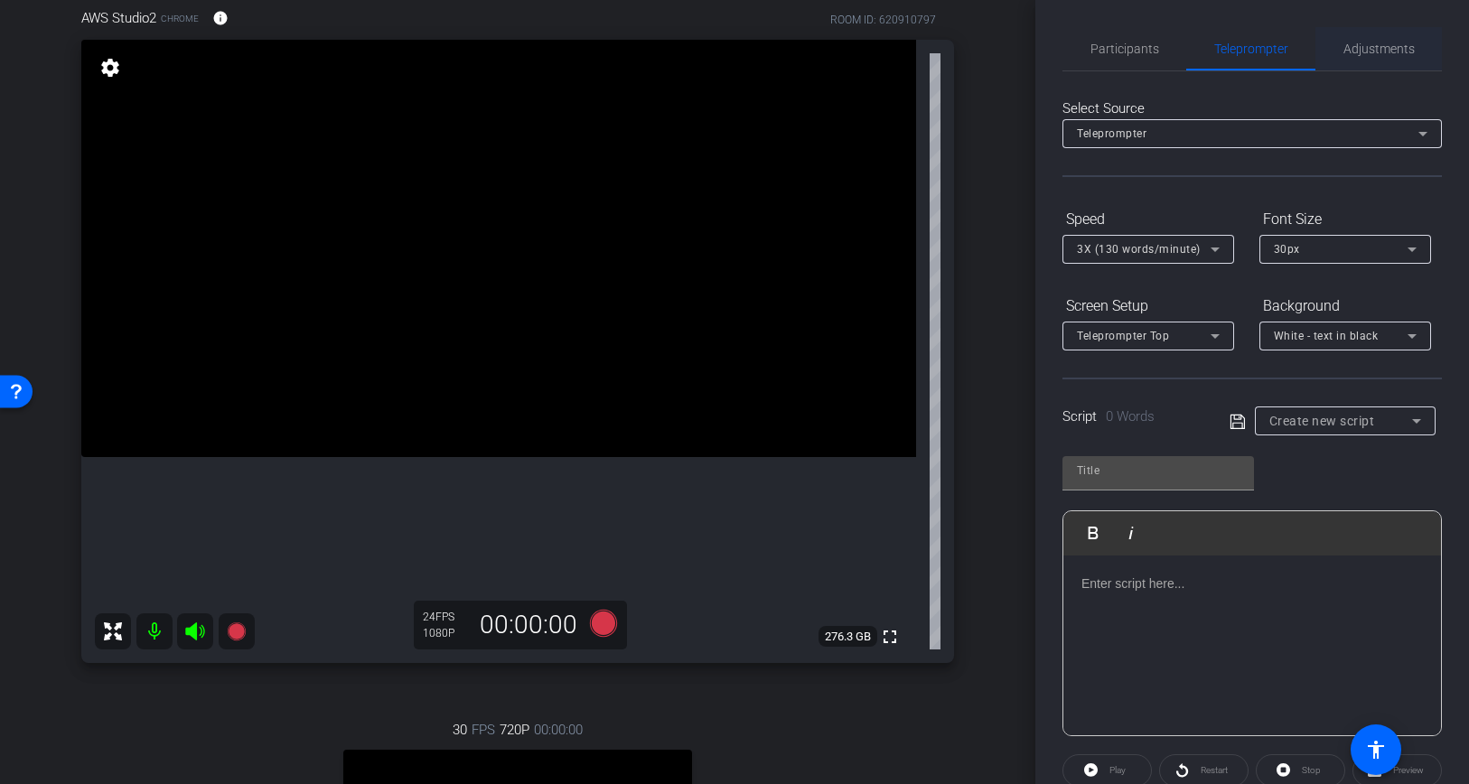
click at [1374, 42] on span "Adjustments" at bounding box center [1378, 48] width 71 height 13
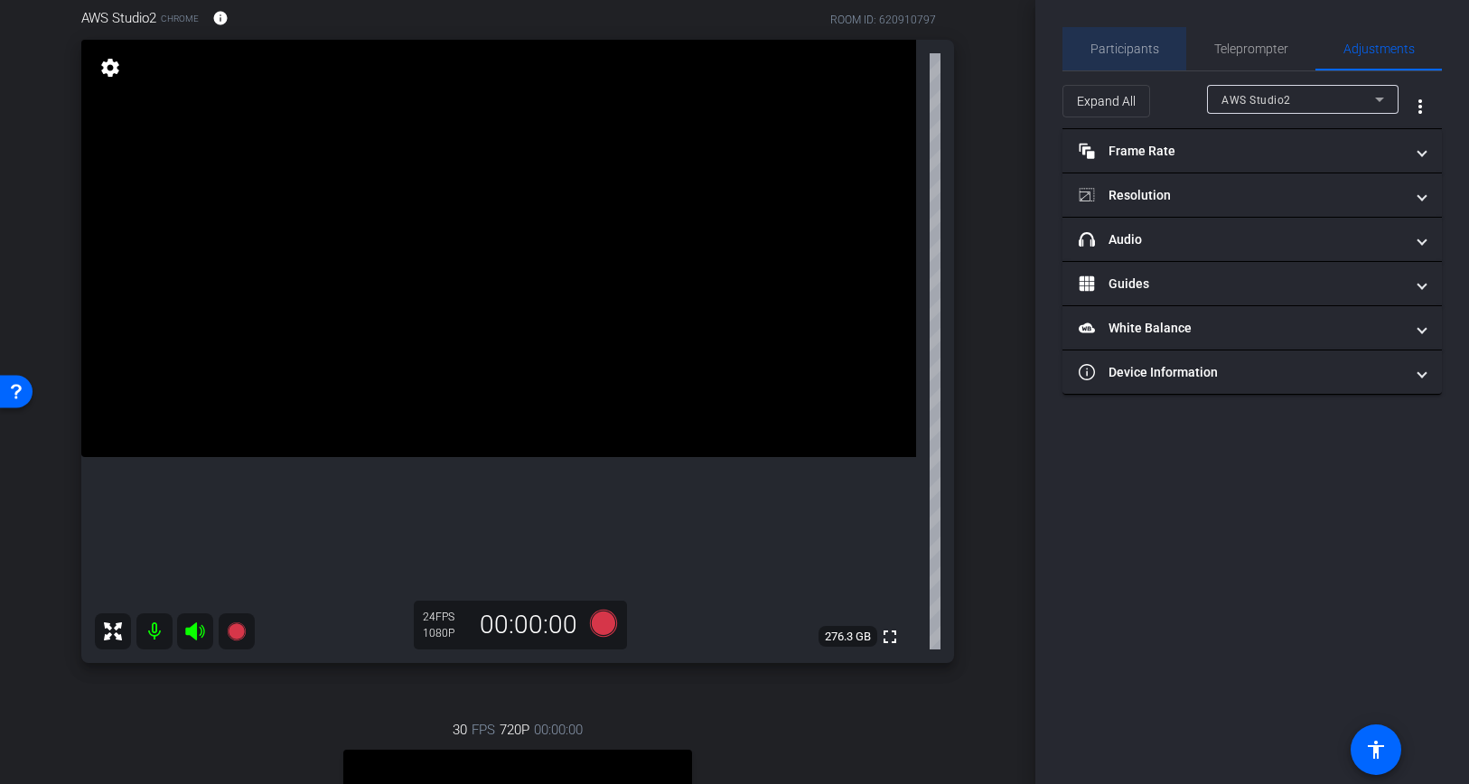
click at [1146, 60] on span "Participants" at bounding box center [1124, 48] width 69 height 43
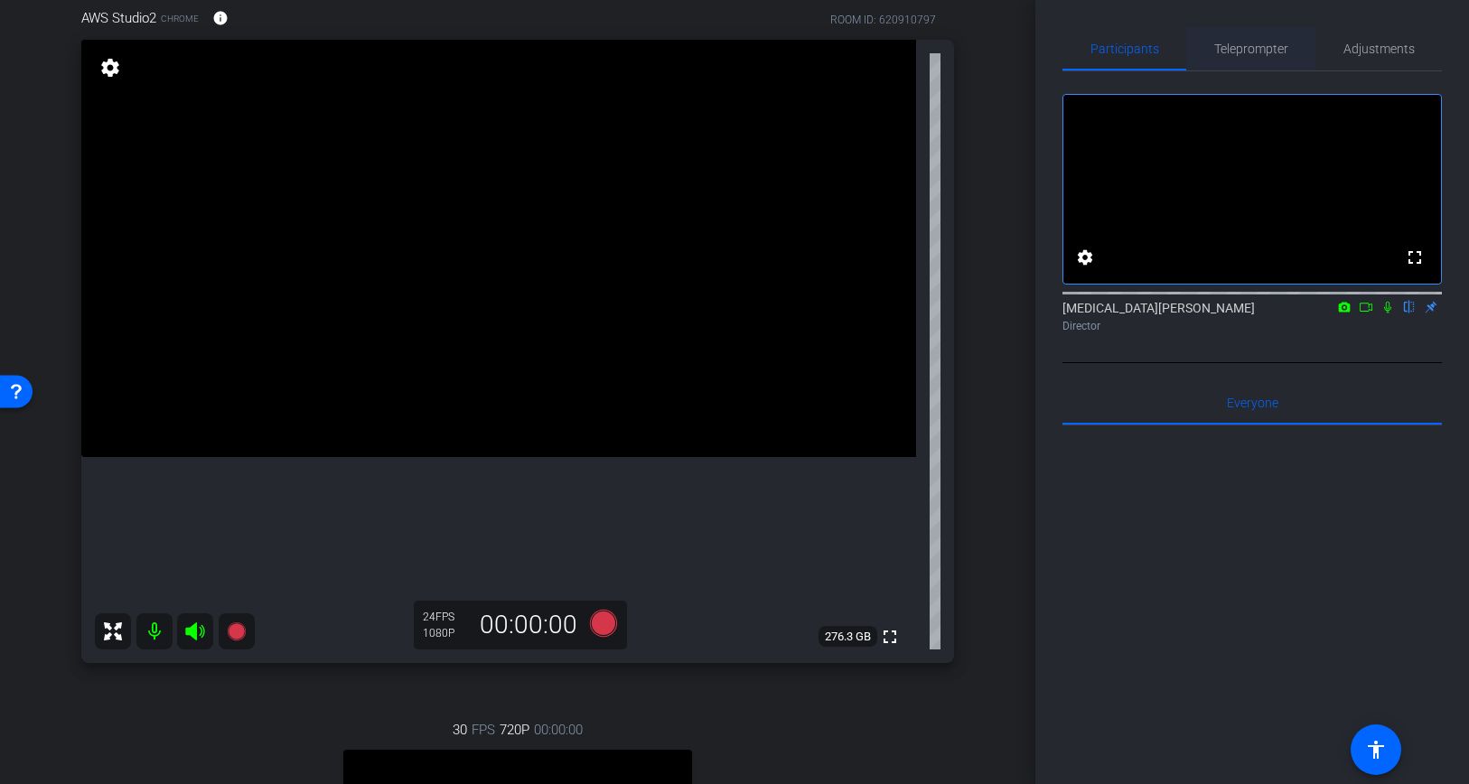
click at [1226, 47] on span "Teleprompter" at bounding box center [1251, 48] width 74 height 13
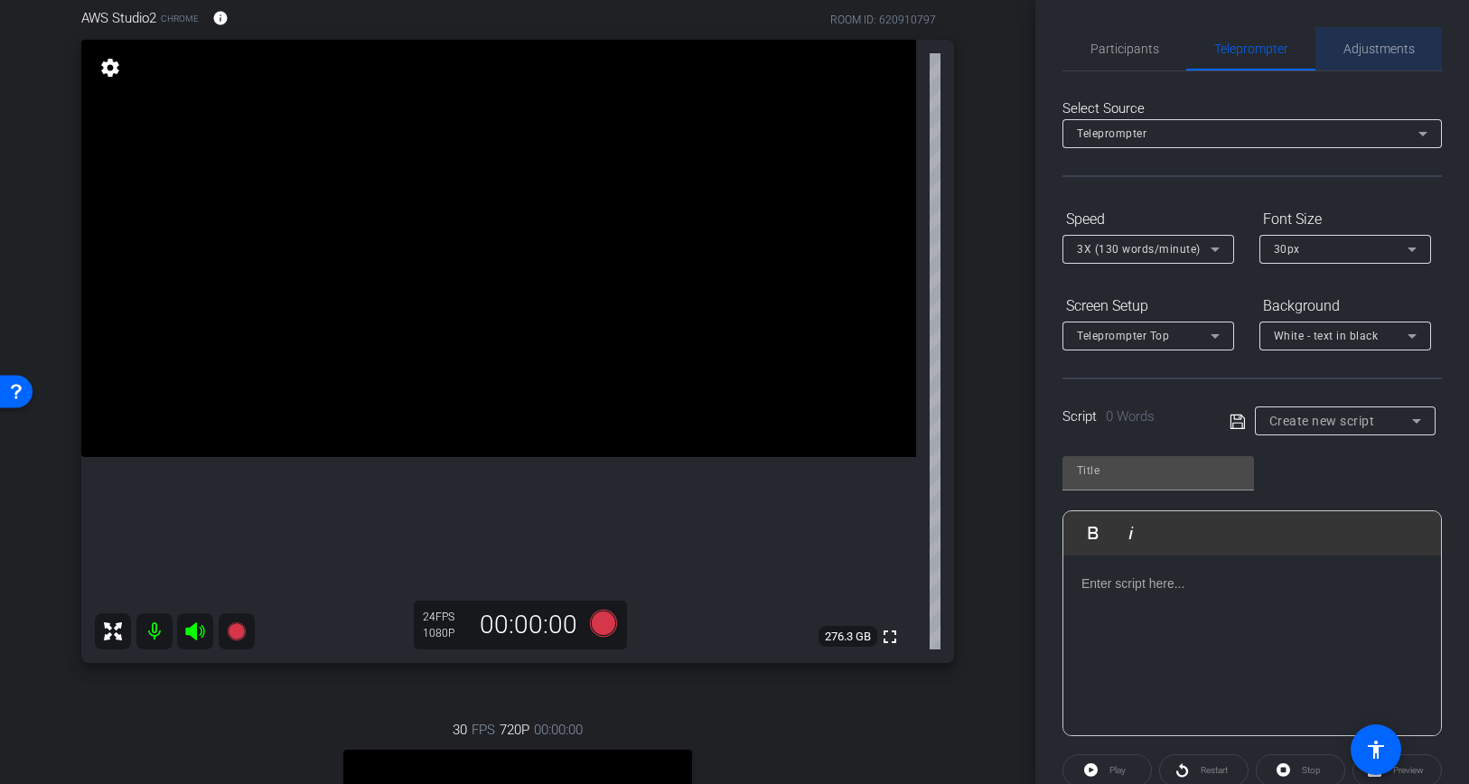
click at [1383, 42] on span "Adjustments" at bounding box center [1378, 48] width 71 height 13
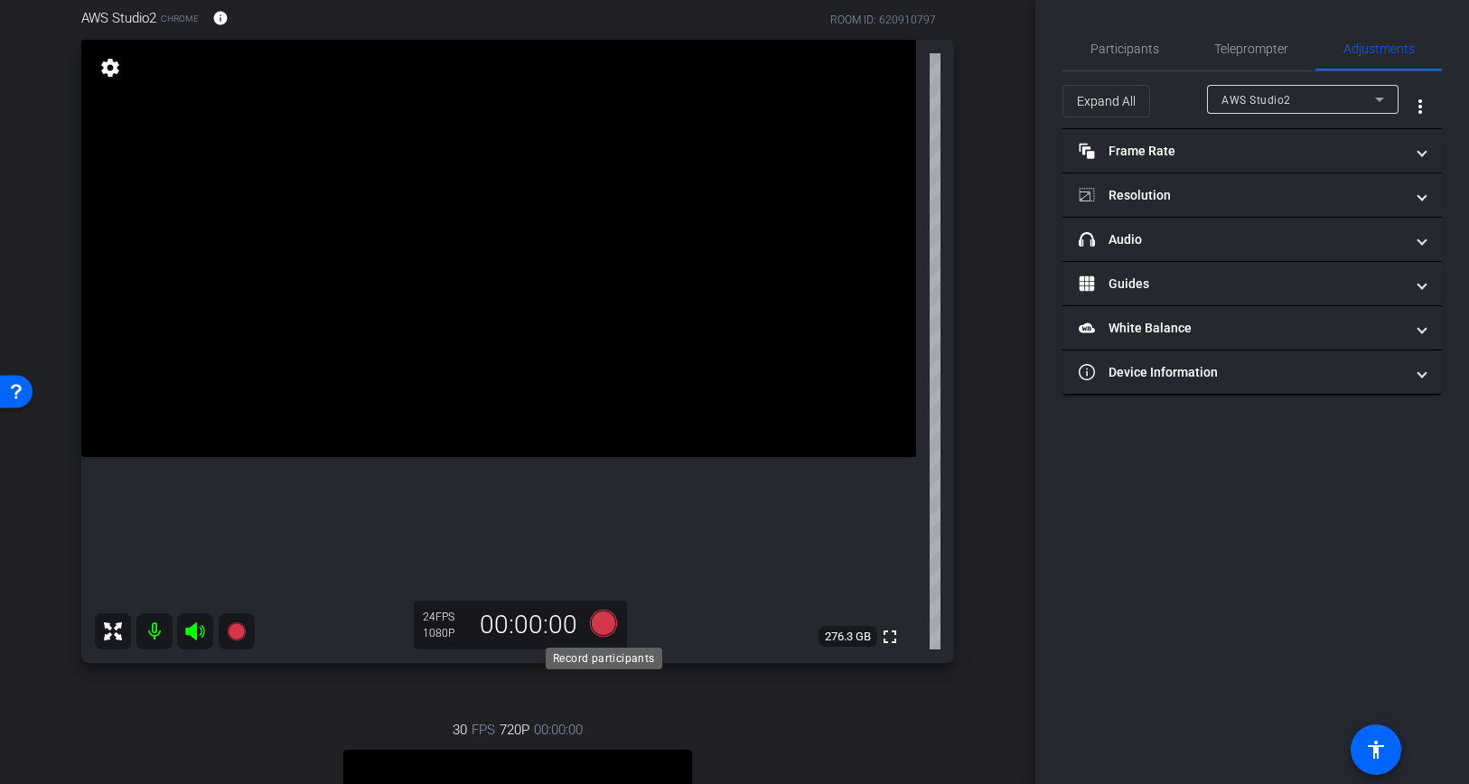
click at [603, 625] on icon at bounding box center [603, 623] width 27 height 27
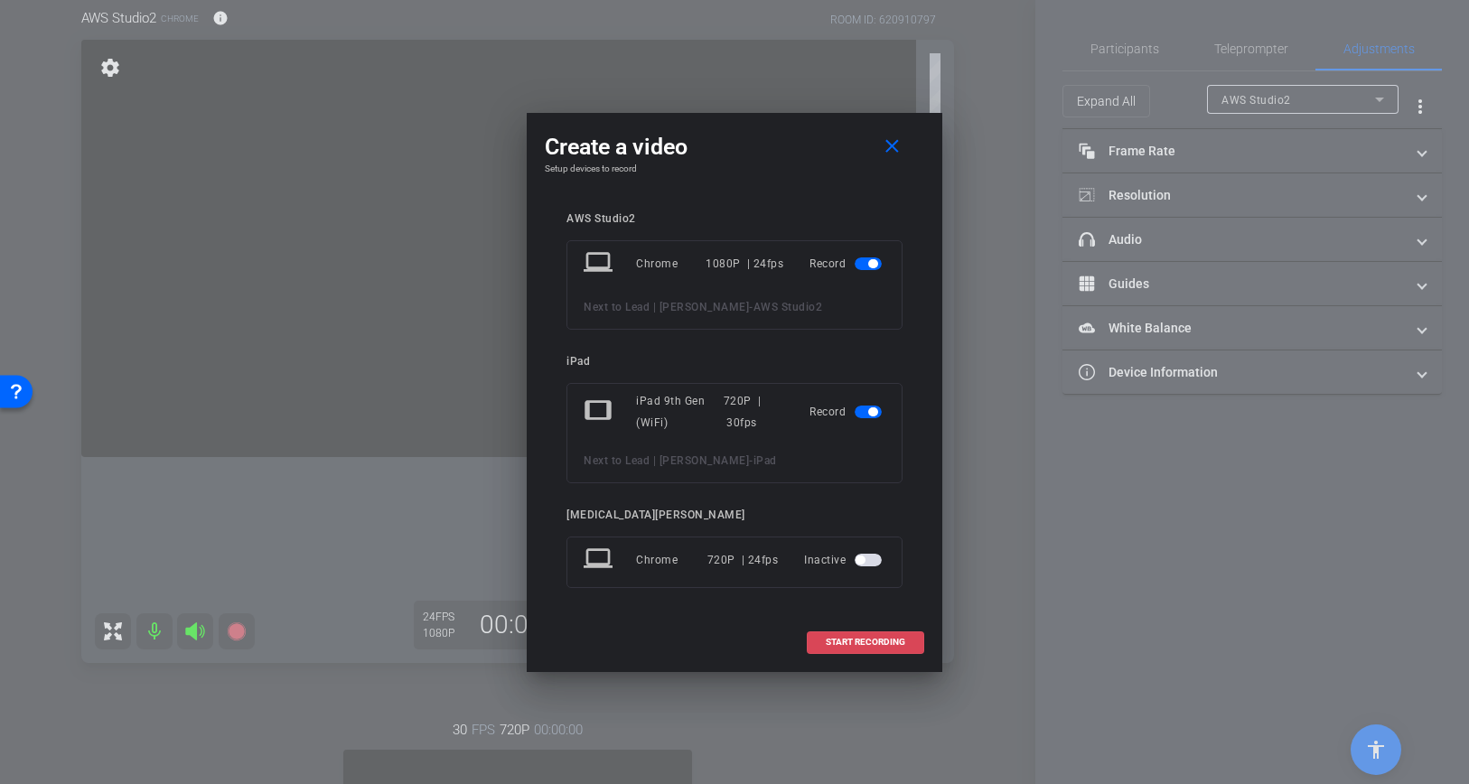
drag, startPoint x: 869, startPoint y: 621, endPoint x: 866, endPoint y: 647, distance: 25.4
click at [866, 647] on button "START RECORDING" at bounding box center [865, 642] width 117 height 23
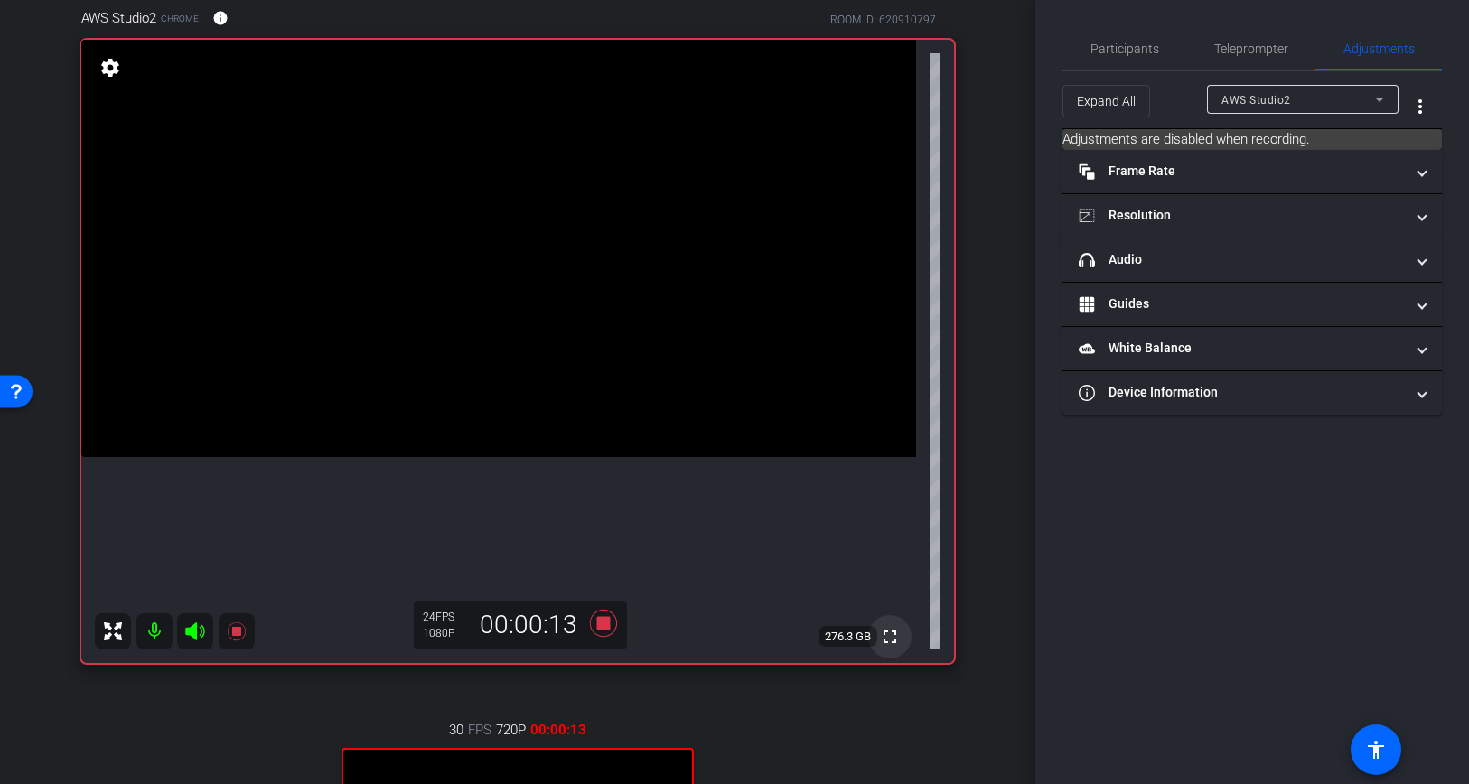
click at [896, 635] on mat-icon "fullscreen" at bounding box center [890, 637] width 22 height 22
